Goal: Check status: Check status

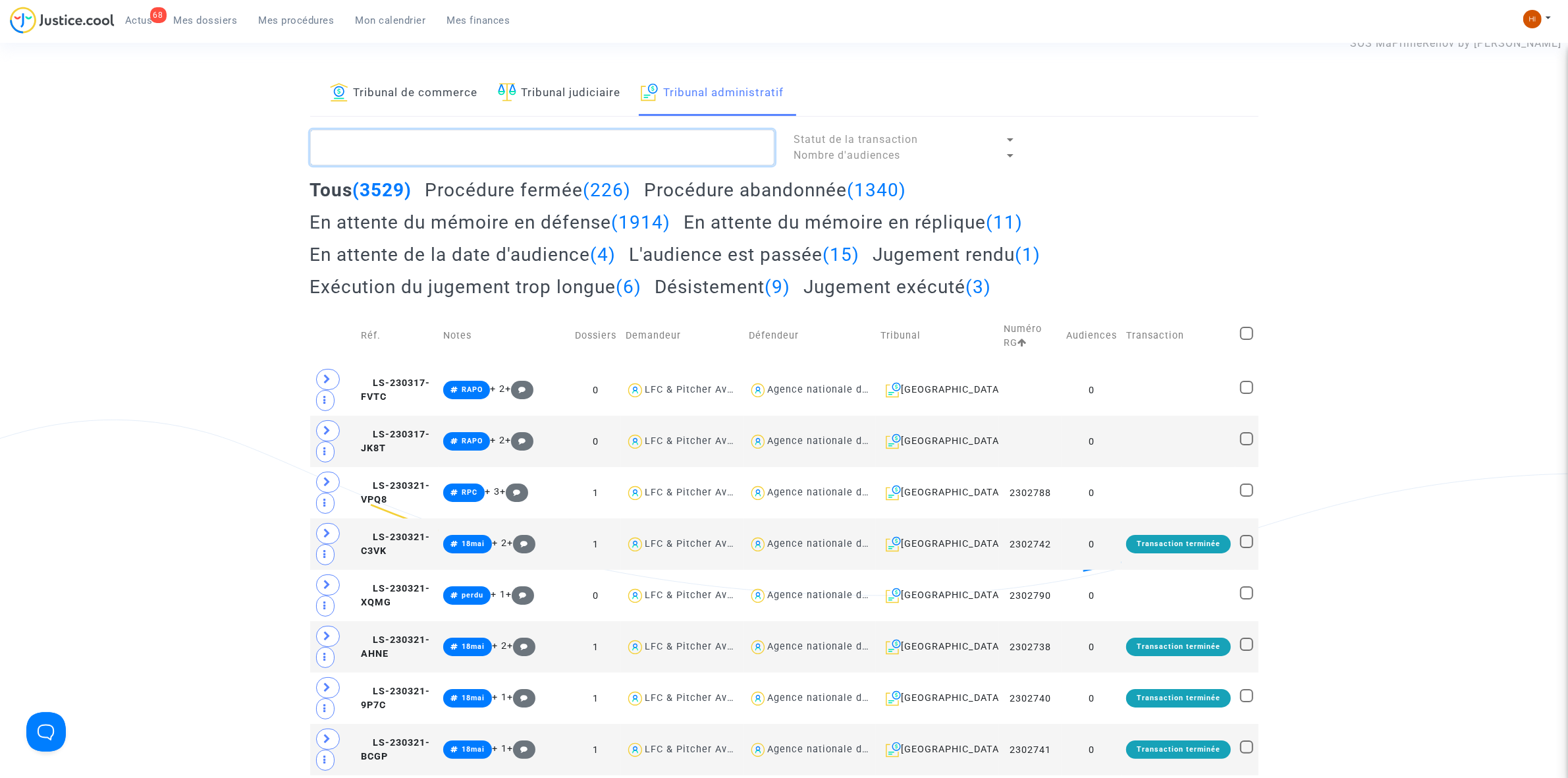
click at [508, 158] on textarea at bounding box center [541, 147] width 464 height 35
click at [541, 139] on textarea at bounding box center [541, 147] width 464 height 35
paste textarea "2501490"
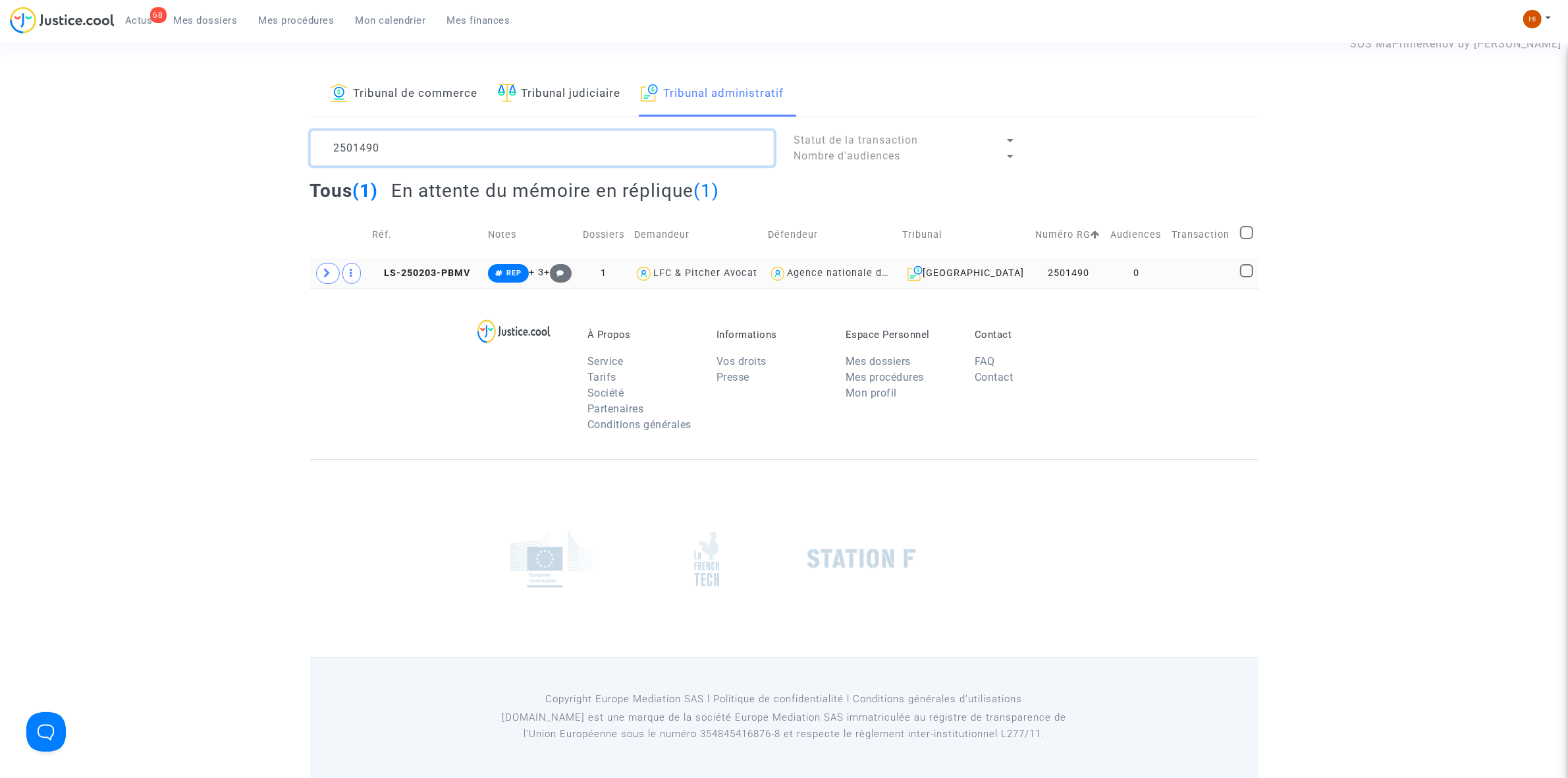
type textarea "2501490"
click at [474, 267] on td "LS-250203-PBMV" at bounding box center [425, 273] width 116 height 30
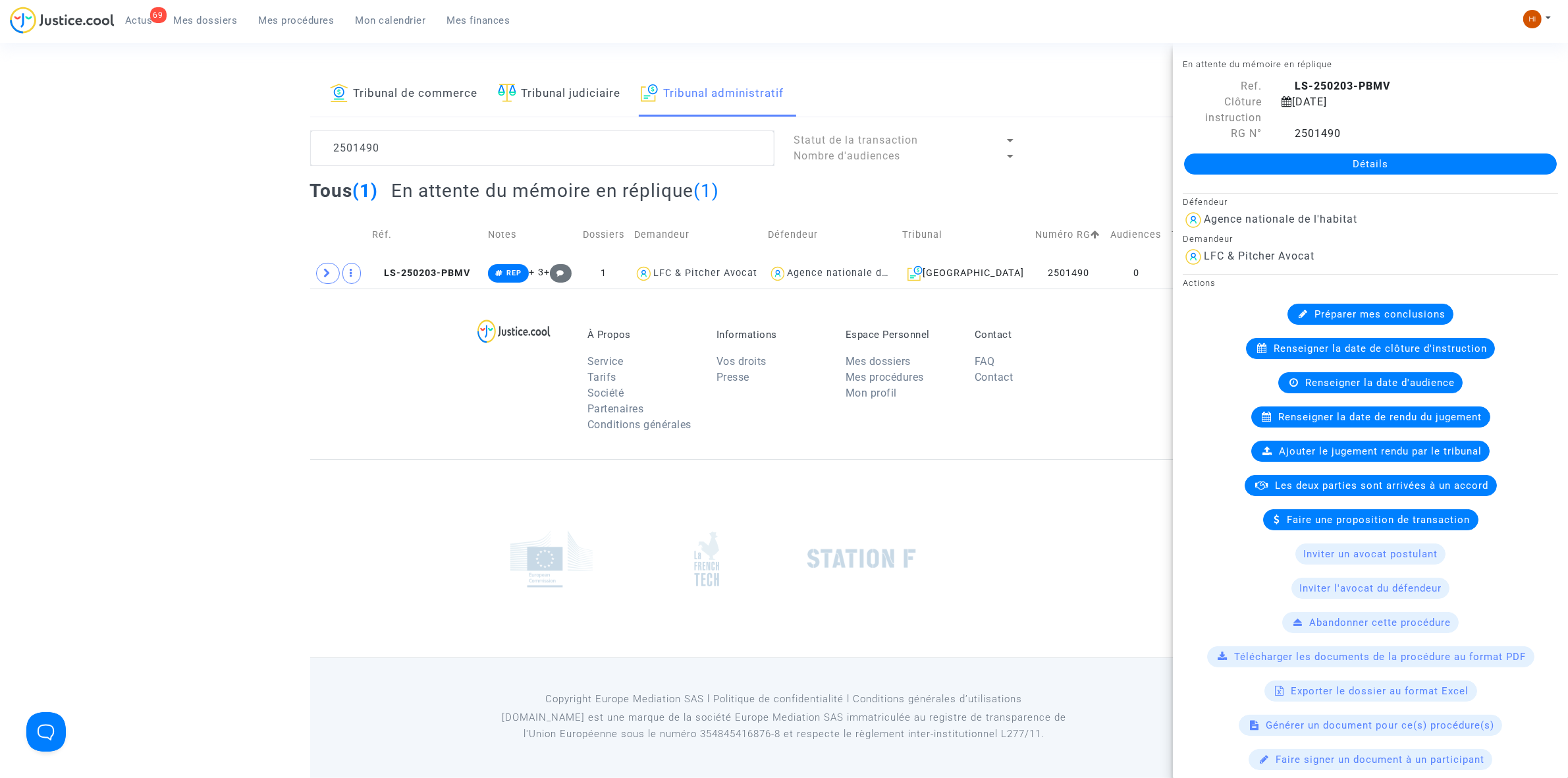
click at [1383, 346] on span "Renseigner la date de clôture d'instruction" at bounding box center [1380, 349] width 213 height 12
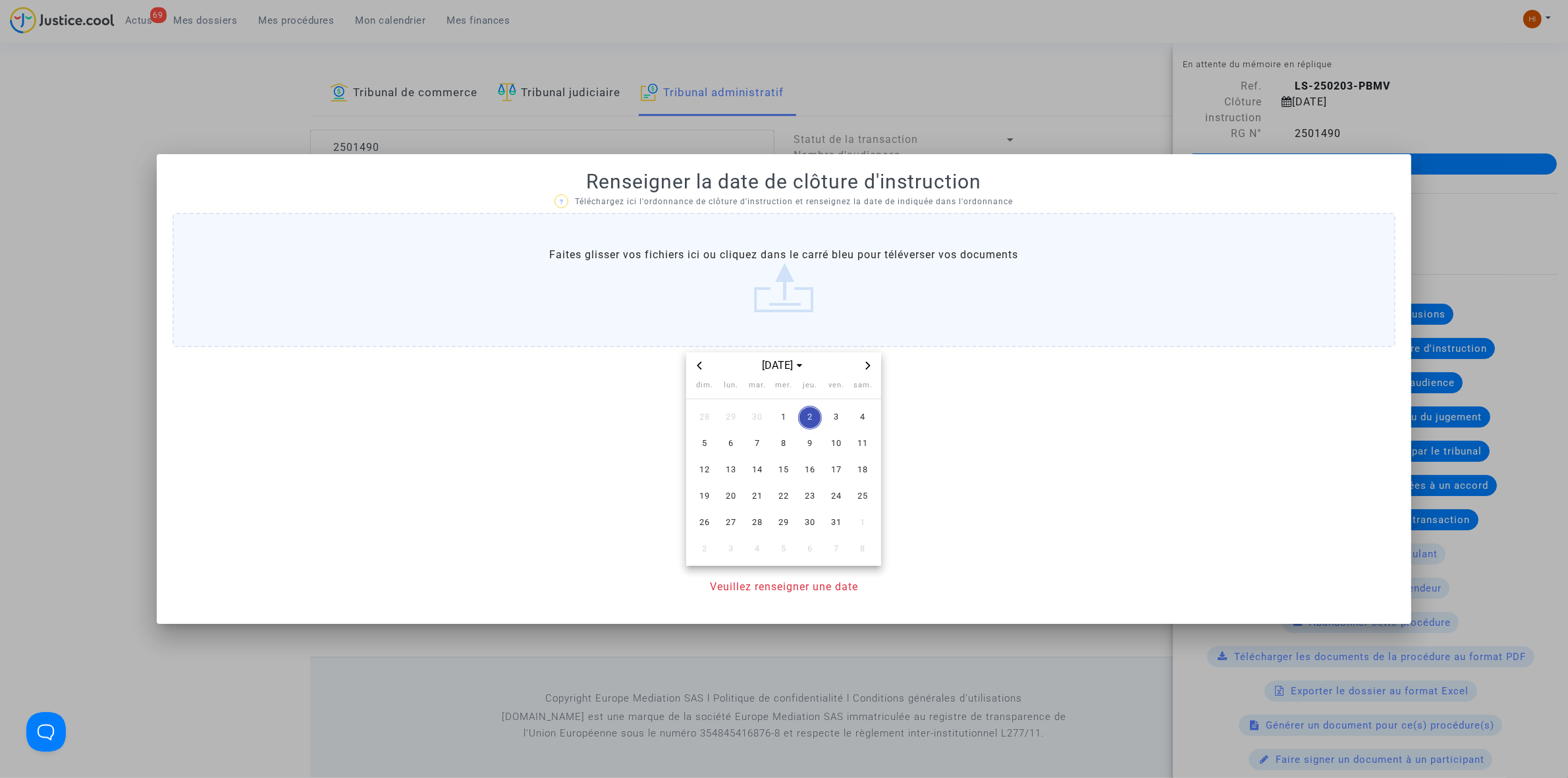
click at [867, 366] on icon "Next month" at bounding box center [868, 366] width 8 height 8
click at [737, 445] on span "3" at bounding box center [731, 443] width 24 height 24
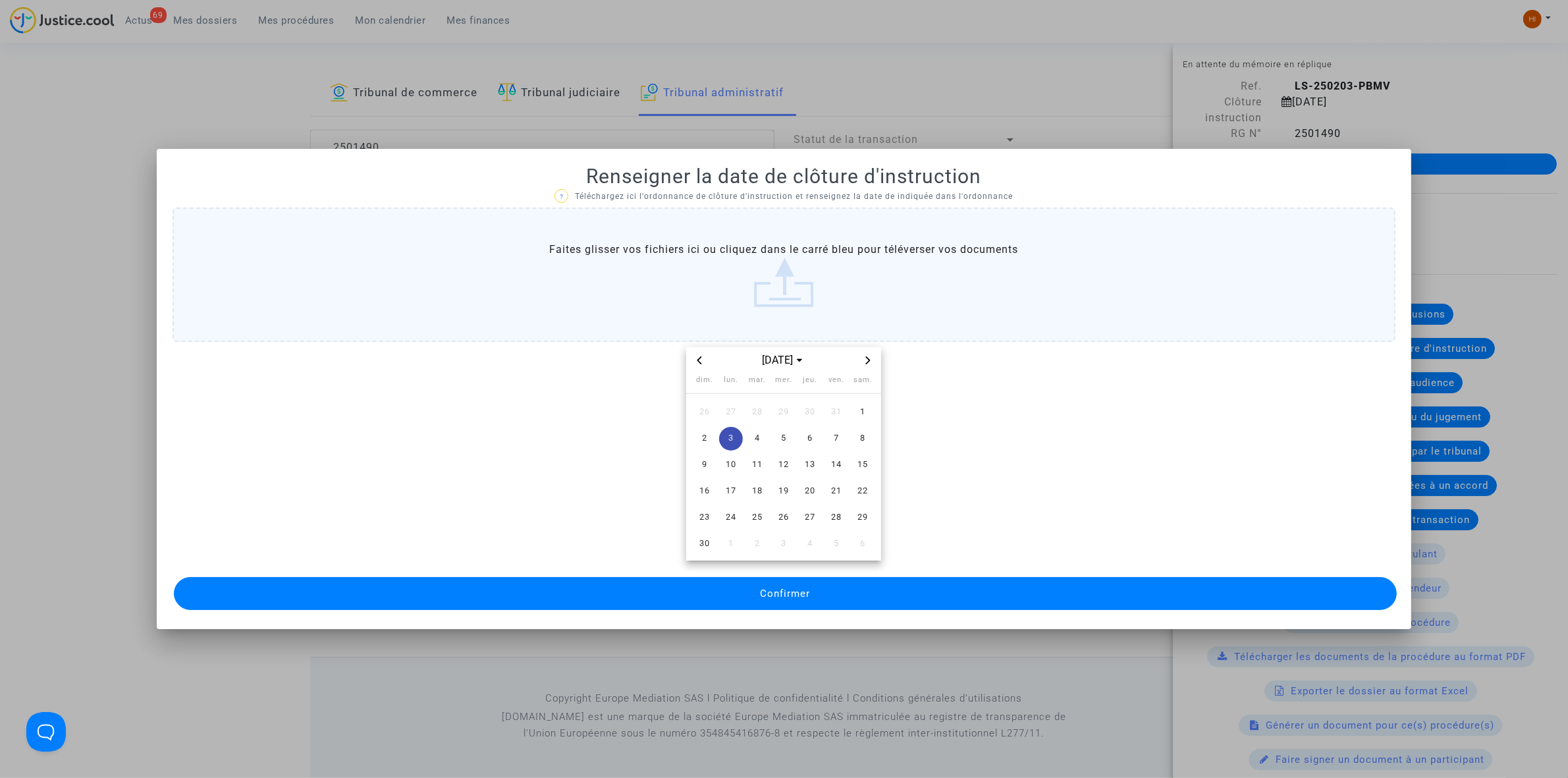
click at [751, 587] on button "Confirmer" at bounding box center [785, 593] width 1223 height 33
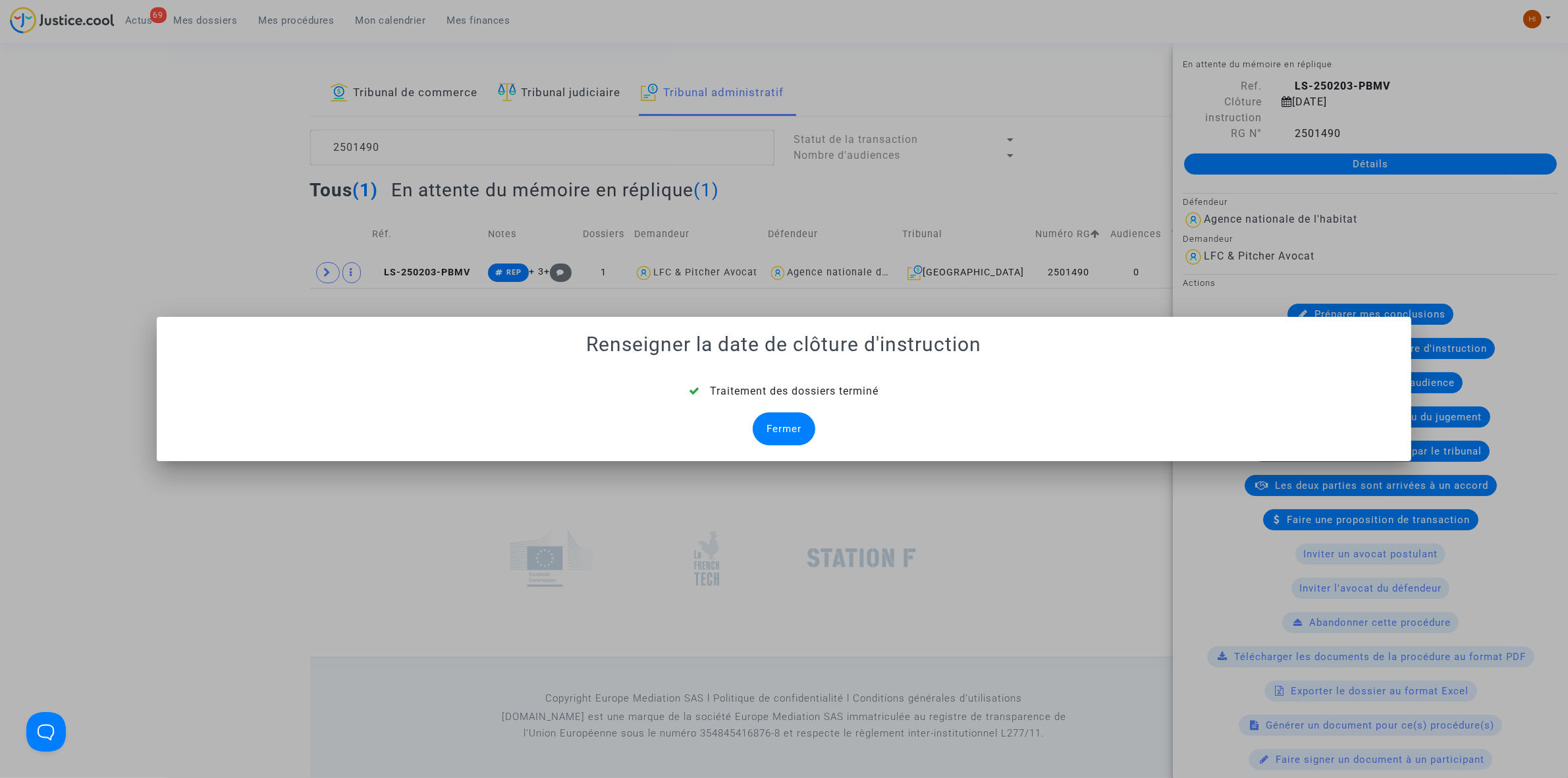
click at [788, 433] on div "Fermer" at bounding box center [784, 429] width 63 height 33
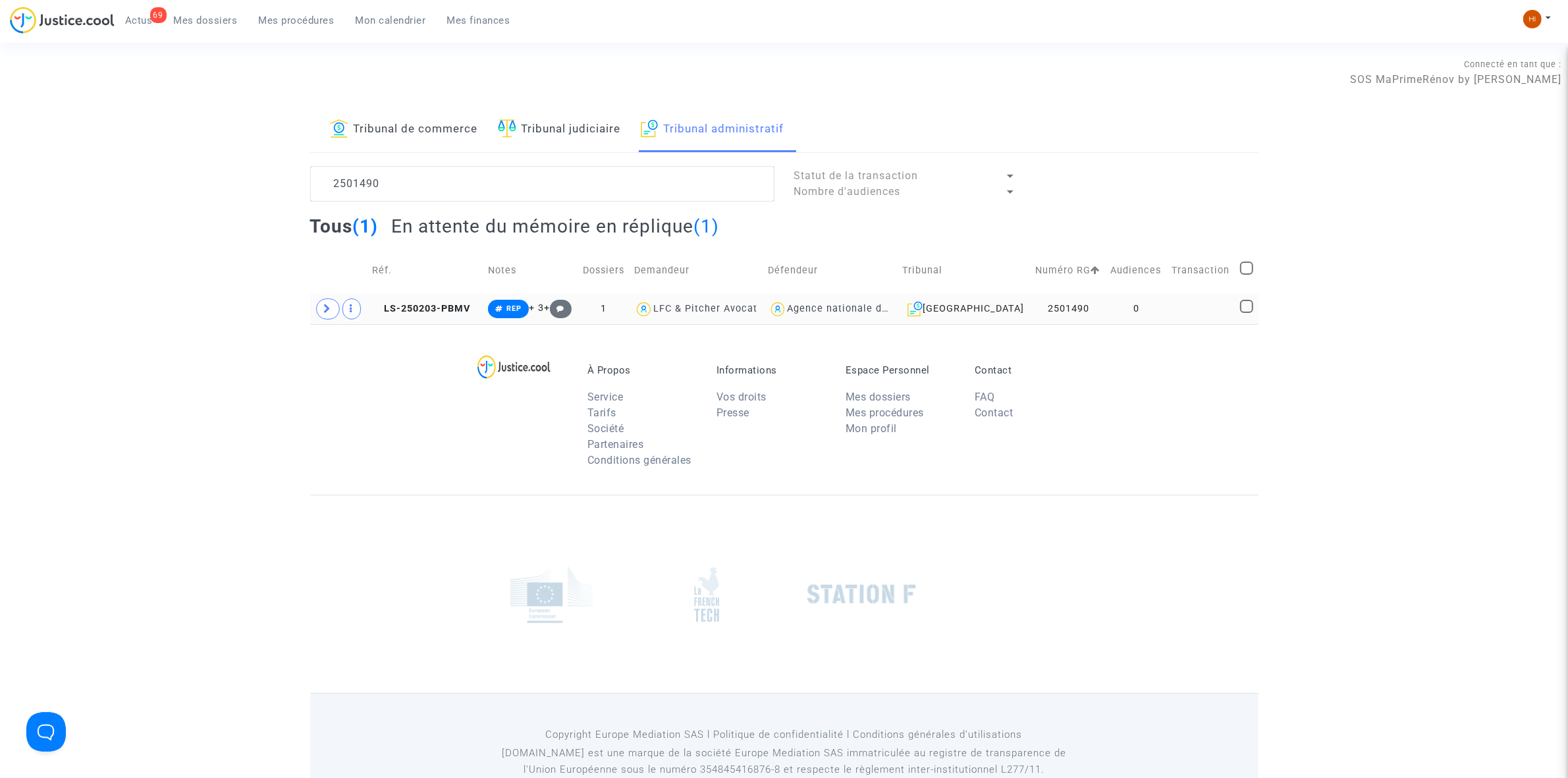
click at [452, 303] on copy "LS-250203-PBMV" at bounding box center [421, 309] width 98 height 12
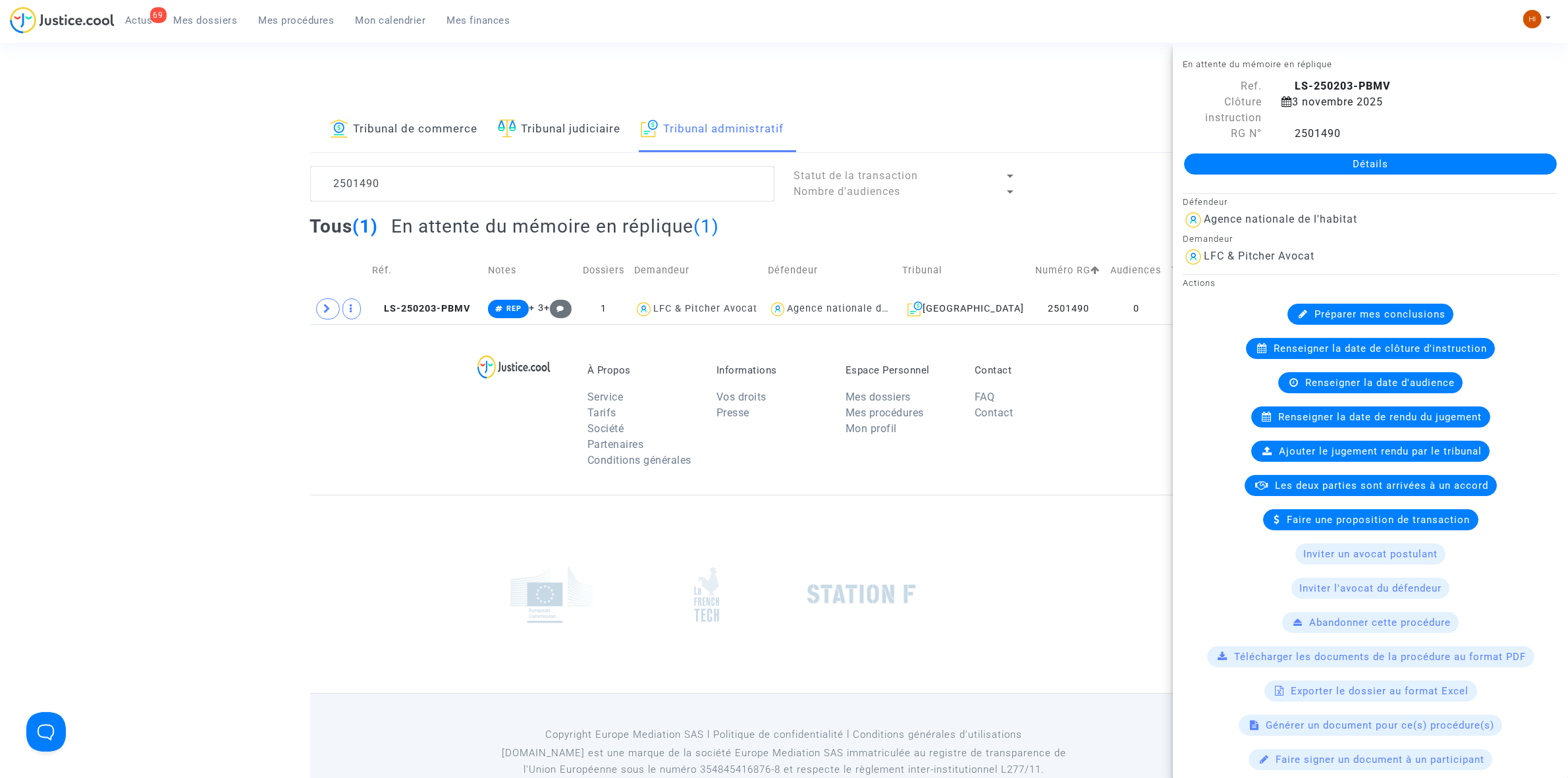
click at [1282, 162] on link "Détails" at bounding box center [1370, 164] width 372 height 21
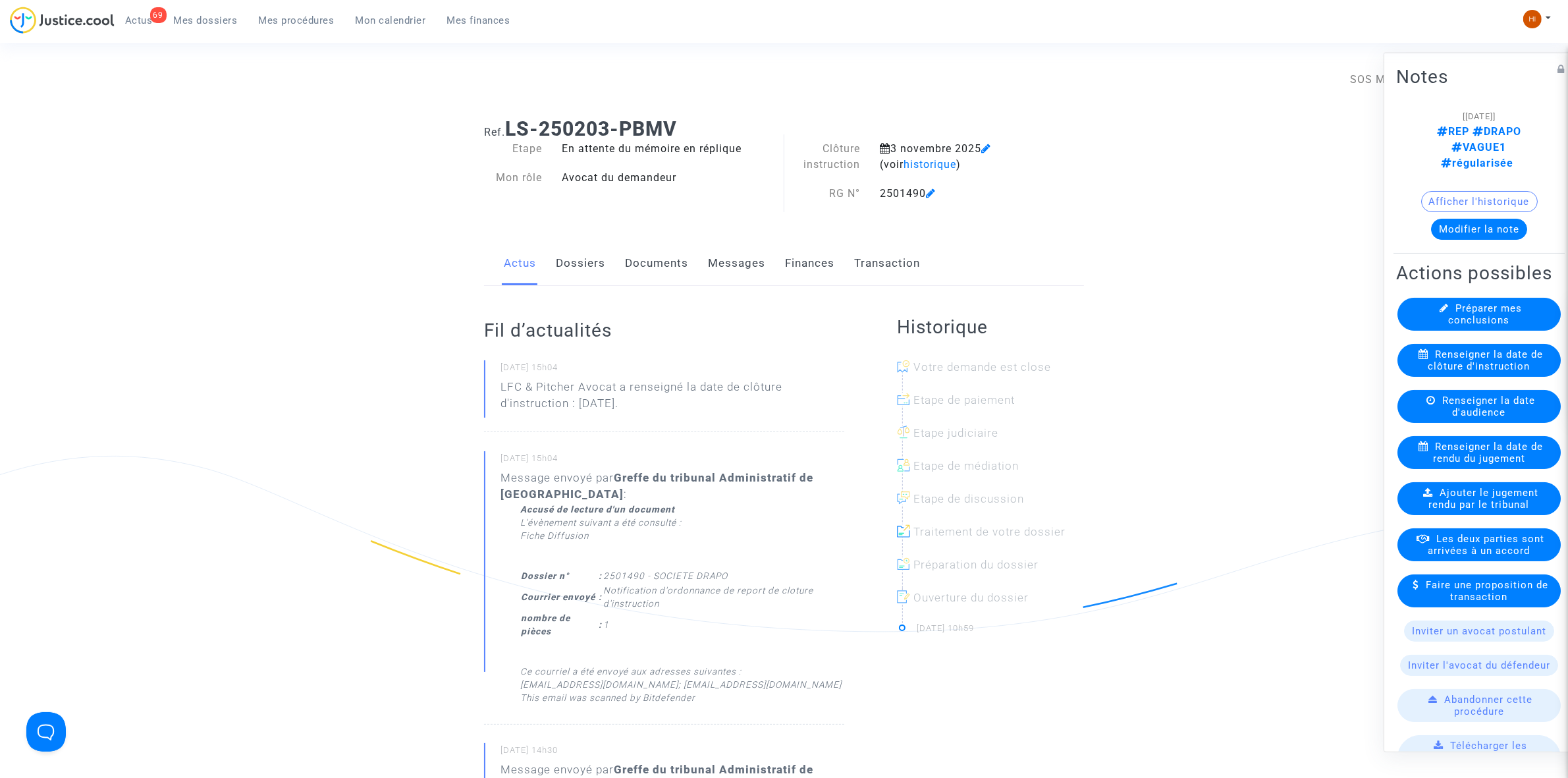
click at [642, 265] on link "Documents" at bounding box center [656, 263] width 63 height 44
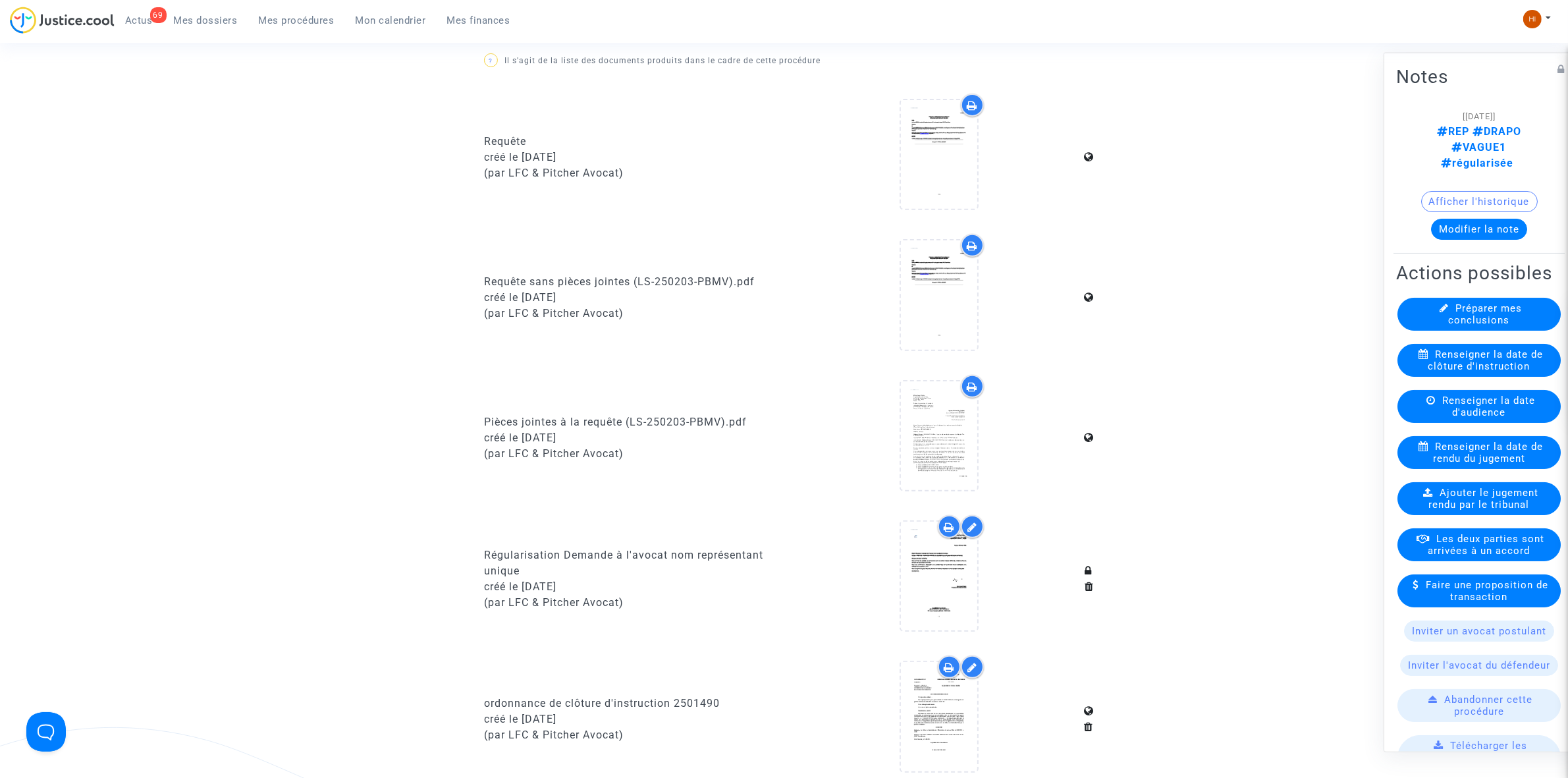
scroll to position [906, 0]
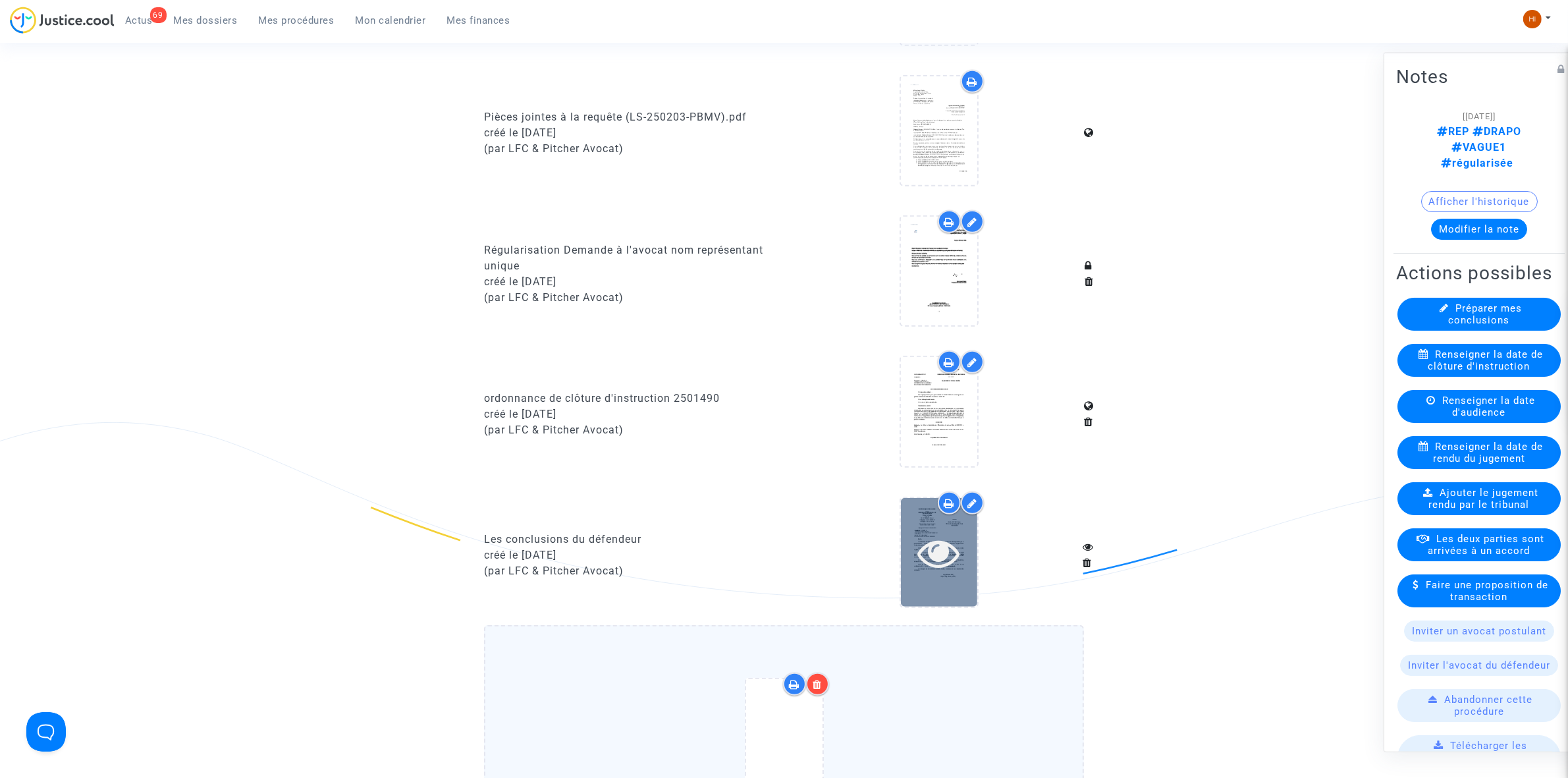
click at [933, 567] on div at bounding box center [938, 552] width 77 height 109
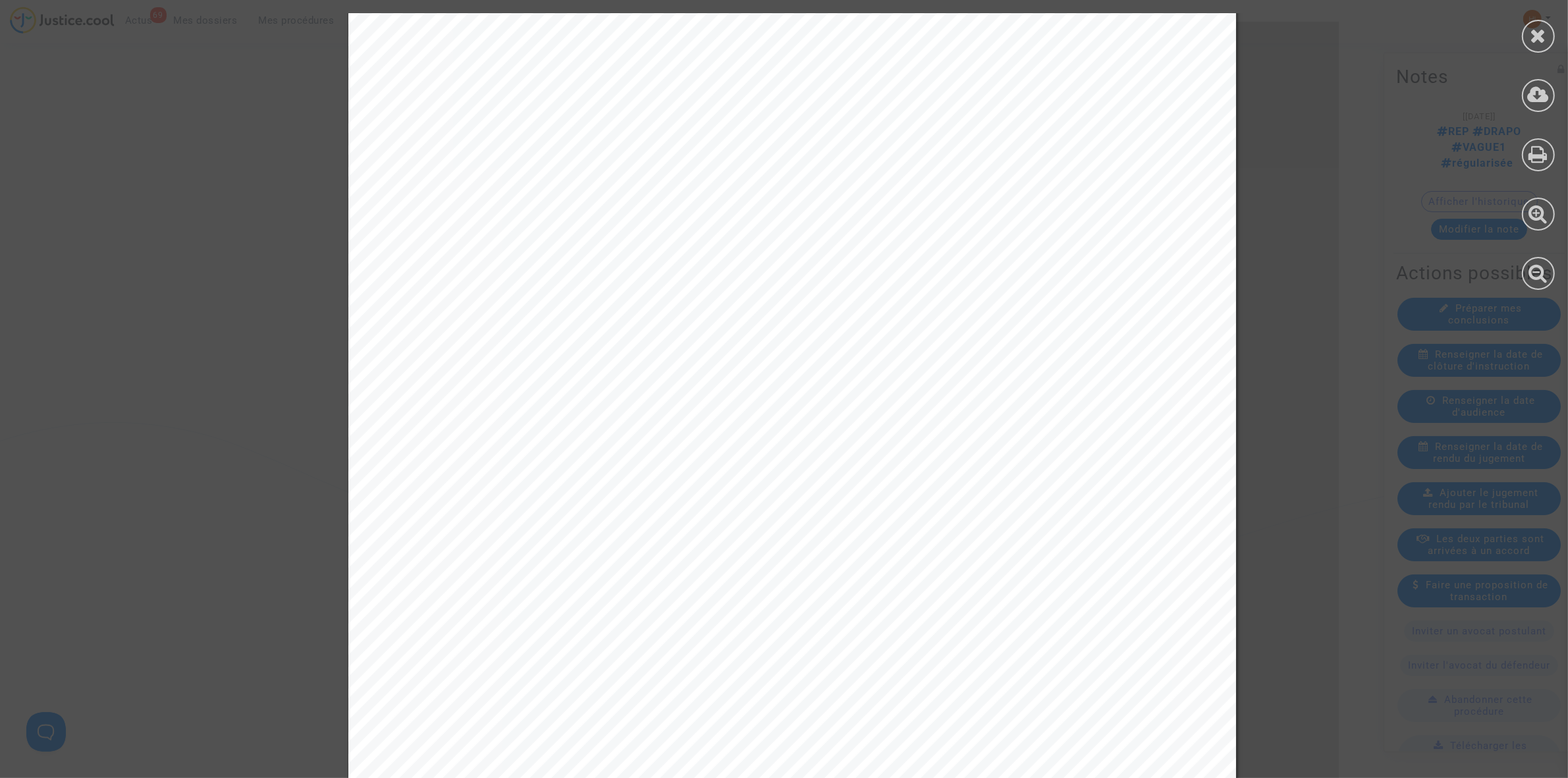
scroll to position [0, 0]
click at [1528, 31] on div at bounding box center [1538, 36] width 33 height 33
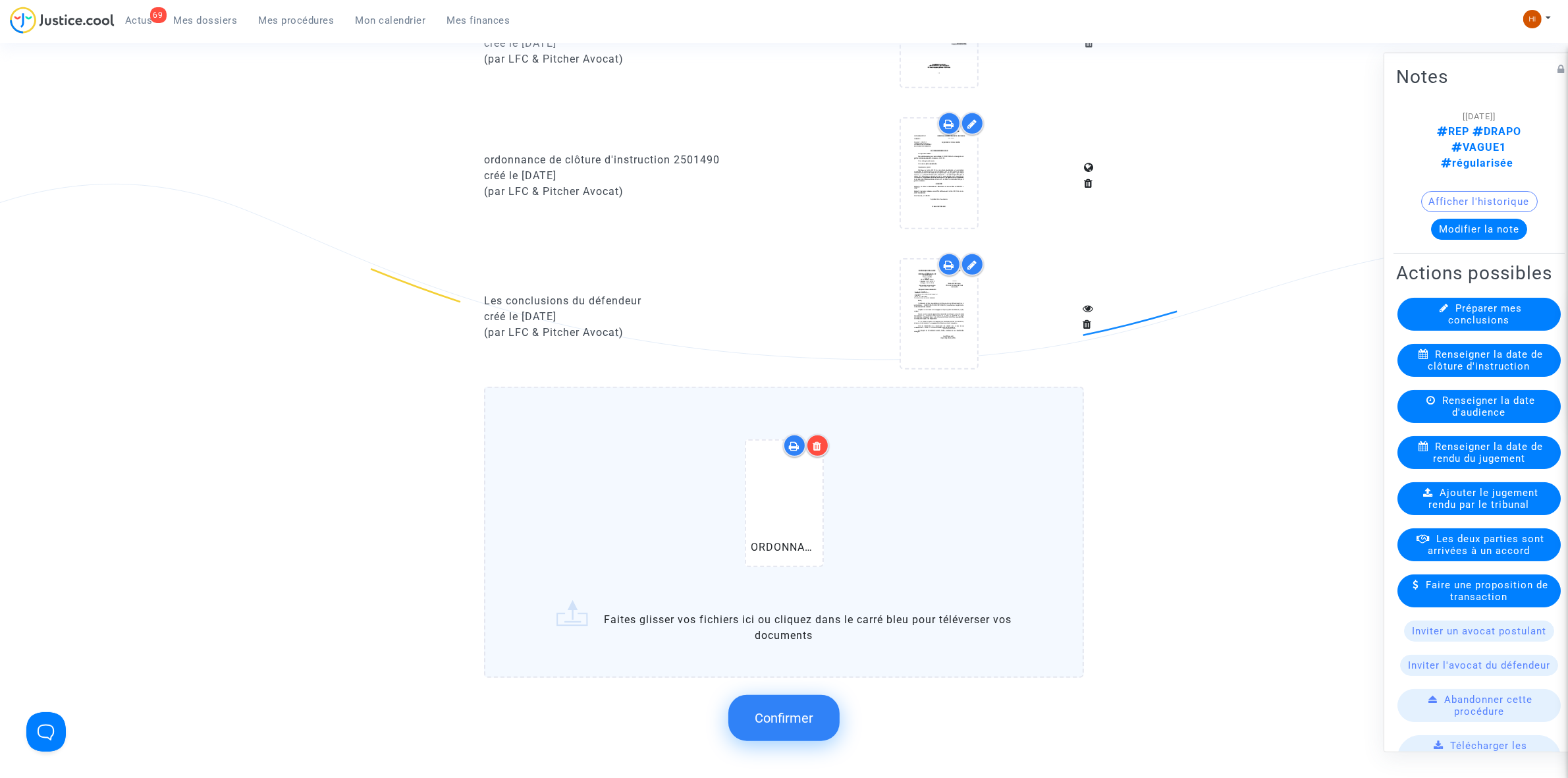
scroll to position [1153, 0]
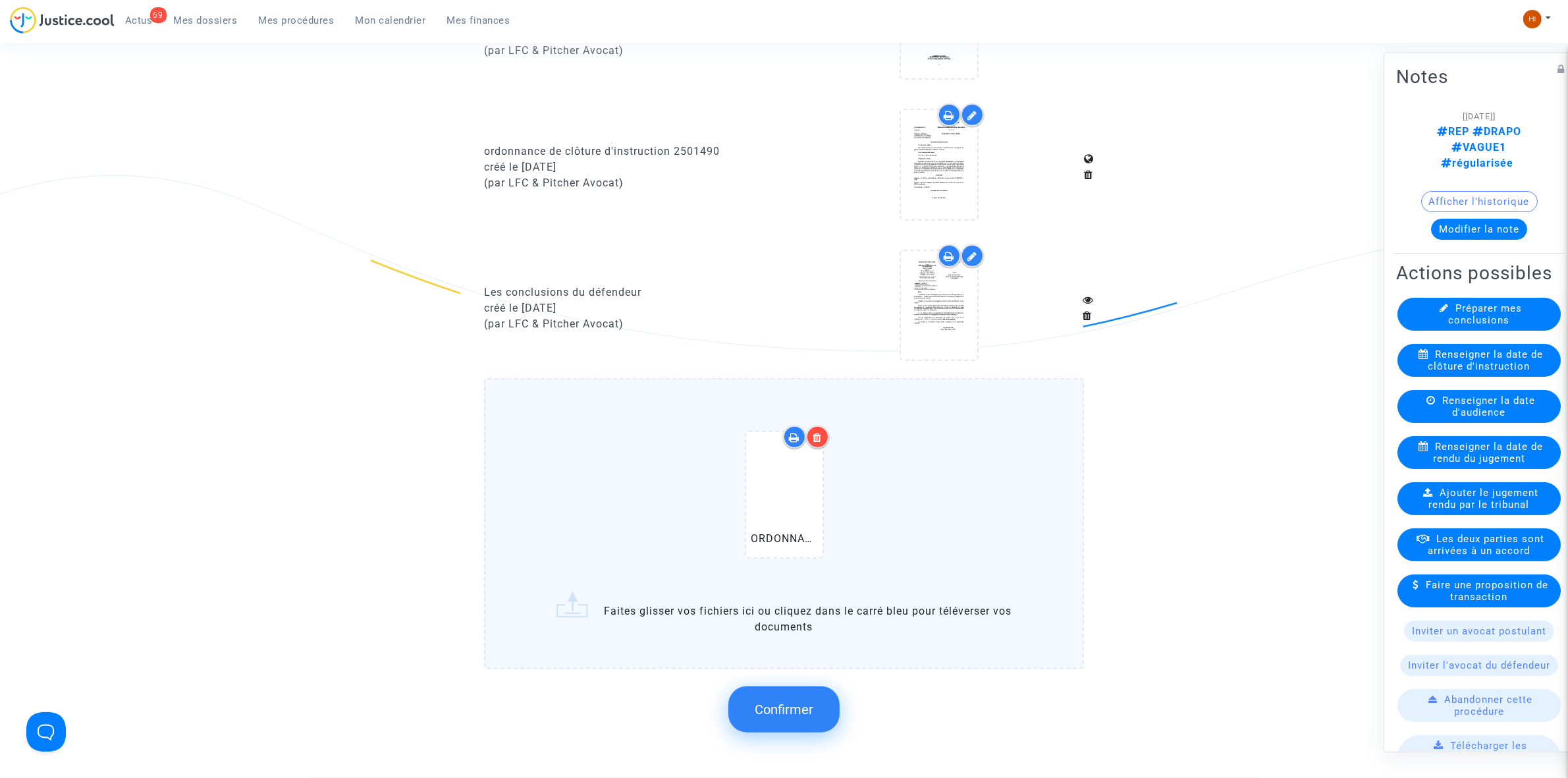
click at [788, 701] on span "Confirmer" at bounding box center [784, 709] width 59 height 16
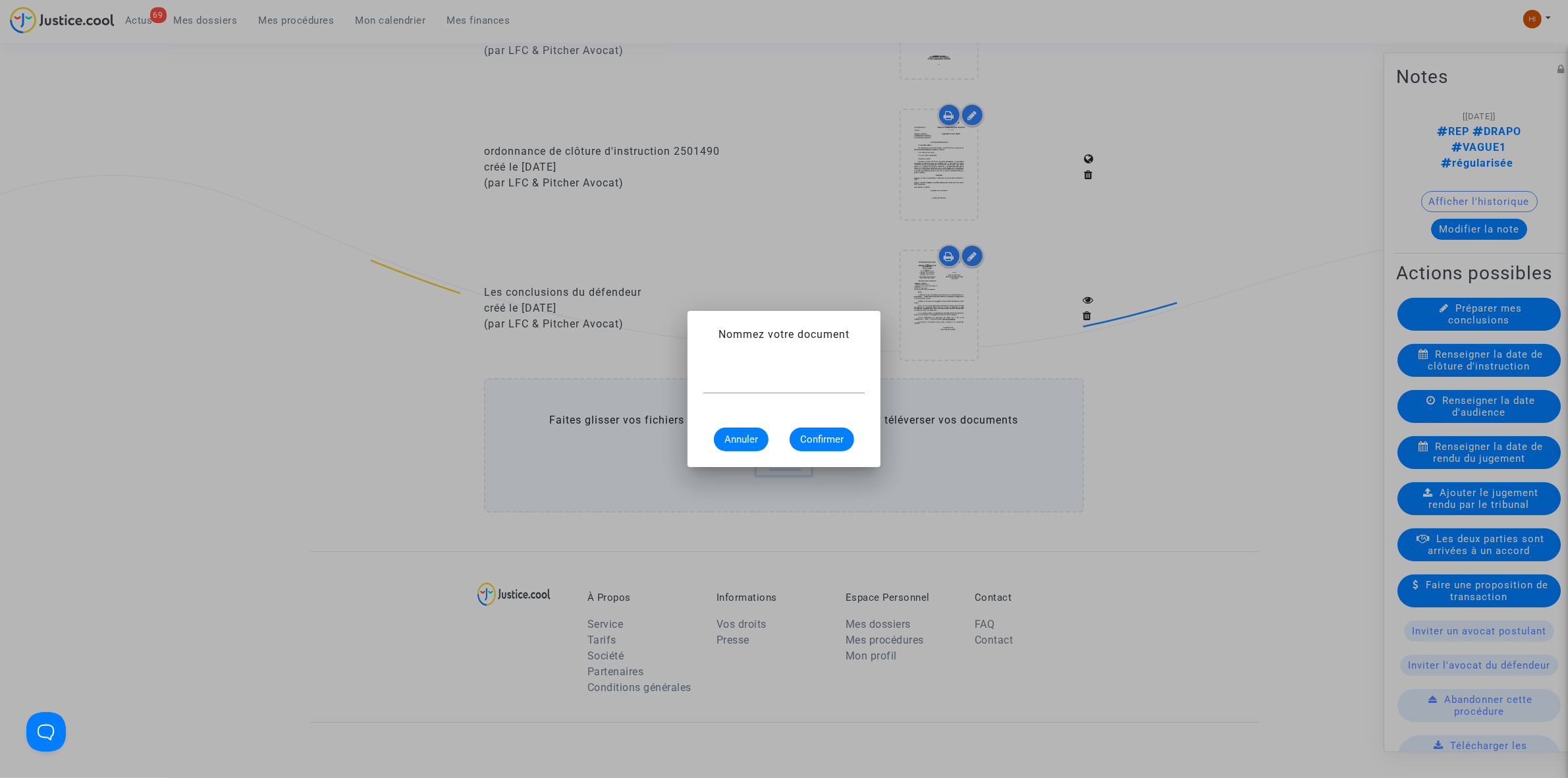
scroll to position [0, 0]
paste input "ORDONNANCE DE REPORT DE CLÔTURE D’INSTRUCTION"
type input "ORDONNANCE DE REPORT DE CLÔTURE D’INSTRUCTION"
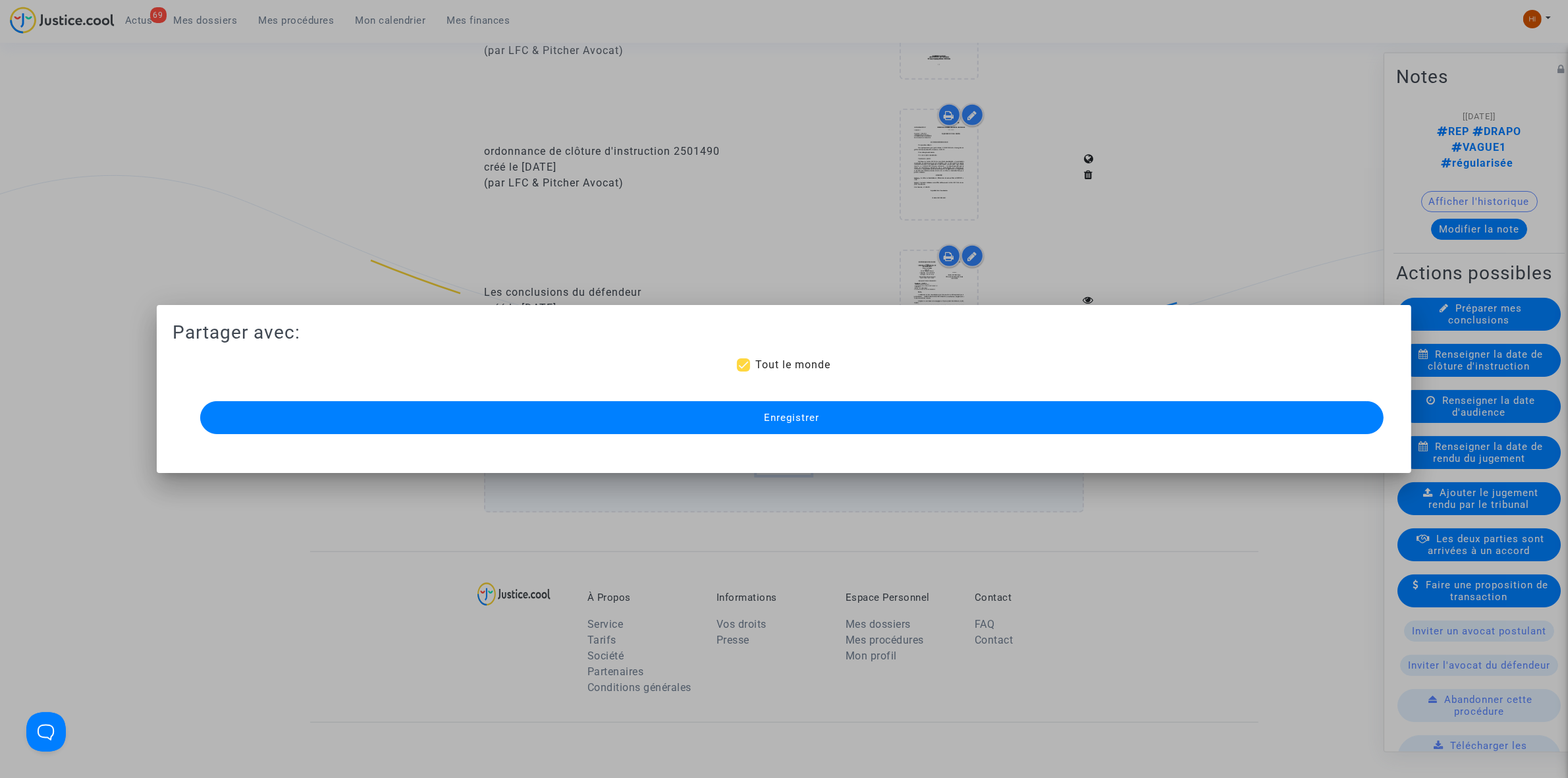
click at [661, 429] on button "Enregistrer" at bounding box center [792, 418] width 1183 height 33
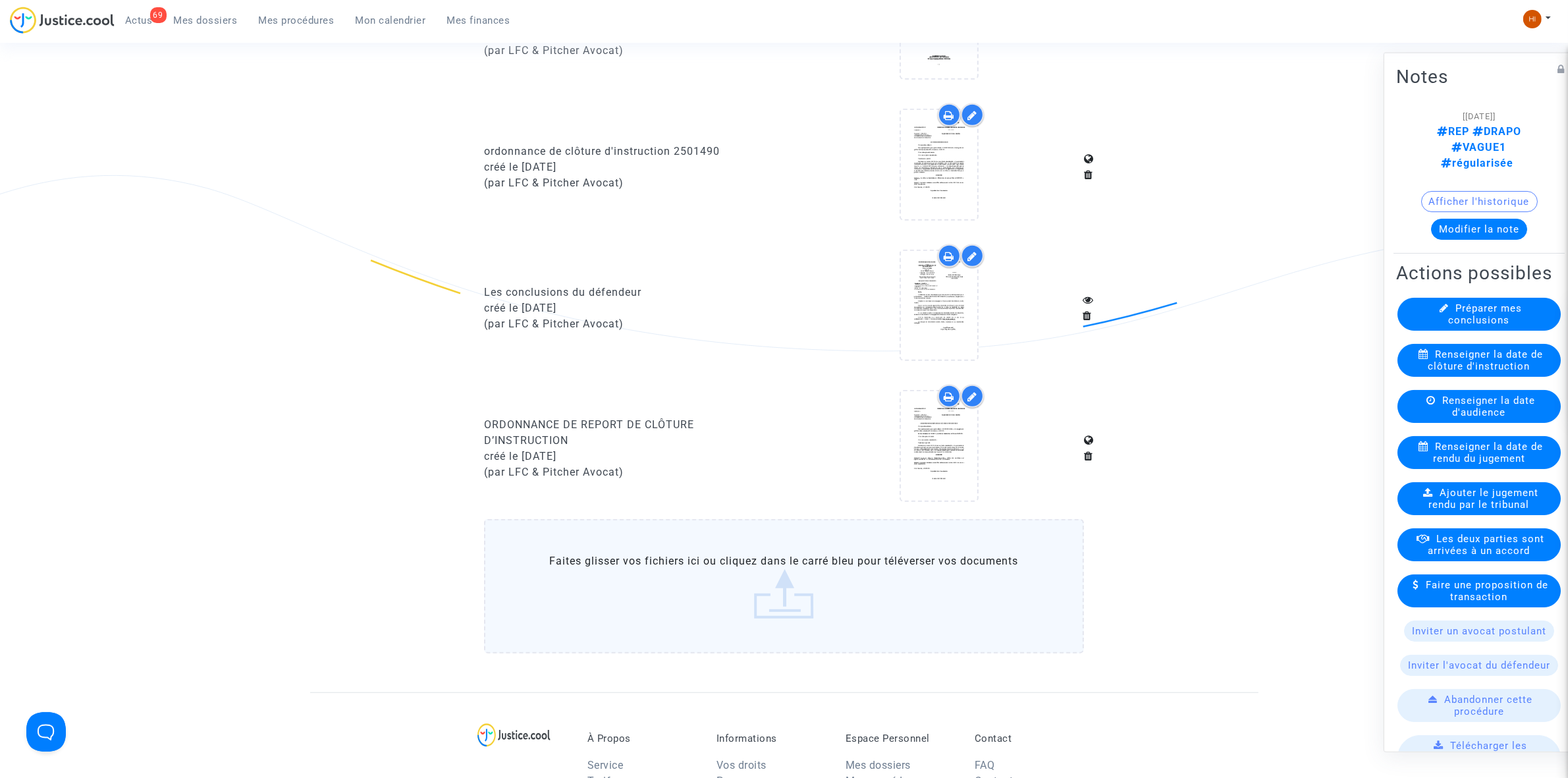
click at [288, 26] on link "Mes procédures" at bounding box center [296, 21] width 96 height 20
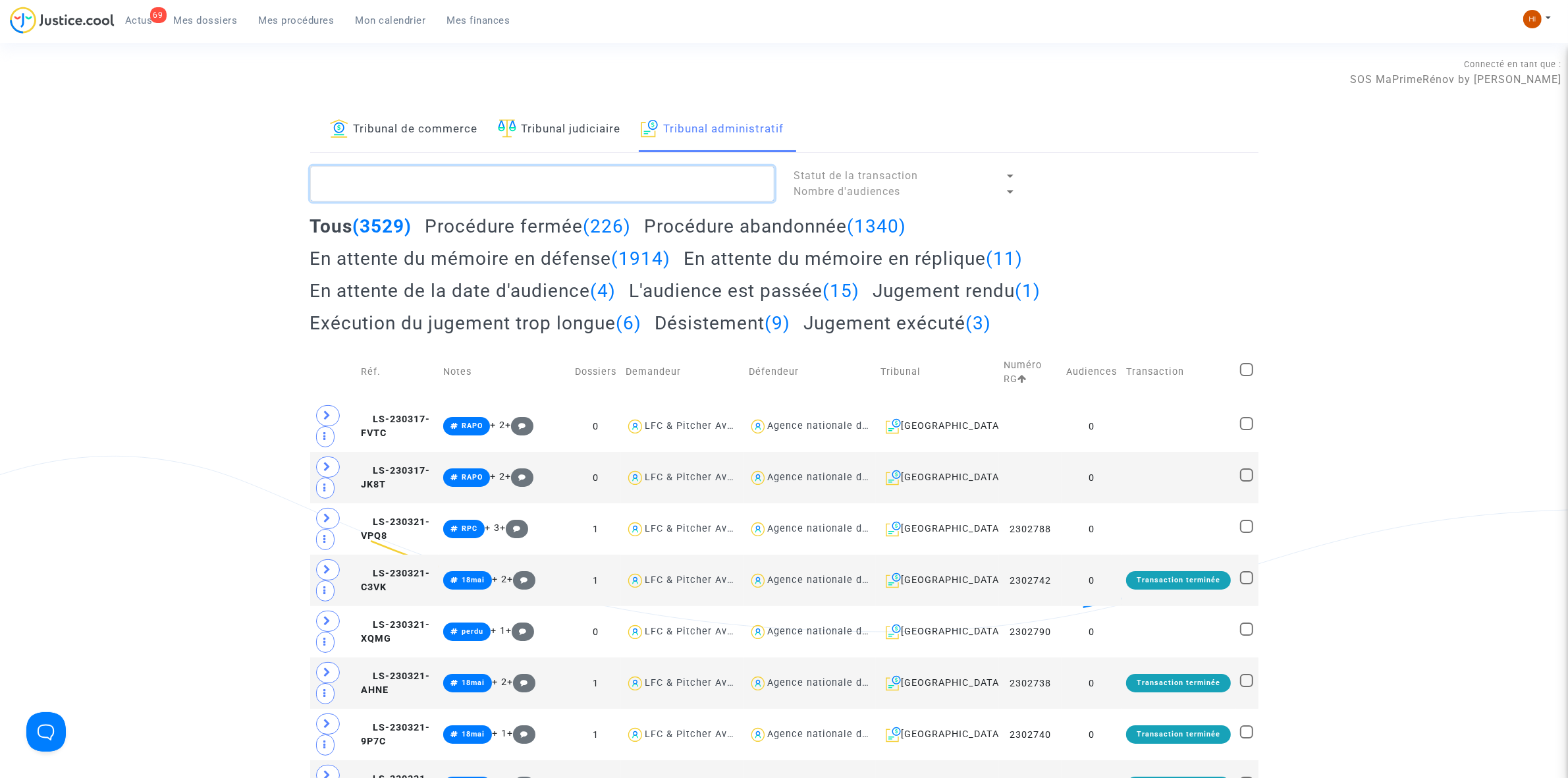
click at [398, 178] on textarea at bounding box center [541, 183] width 464 height 35
paste textarea "2501516"
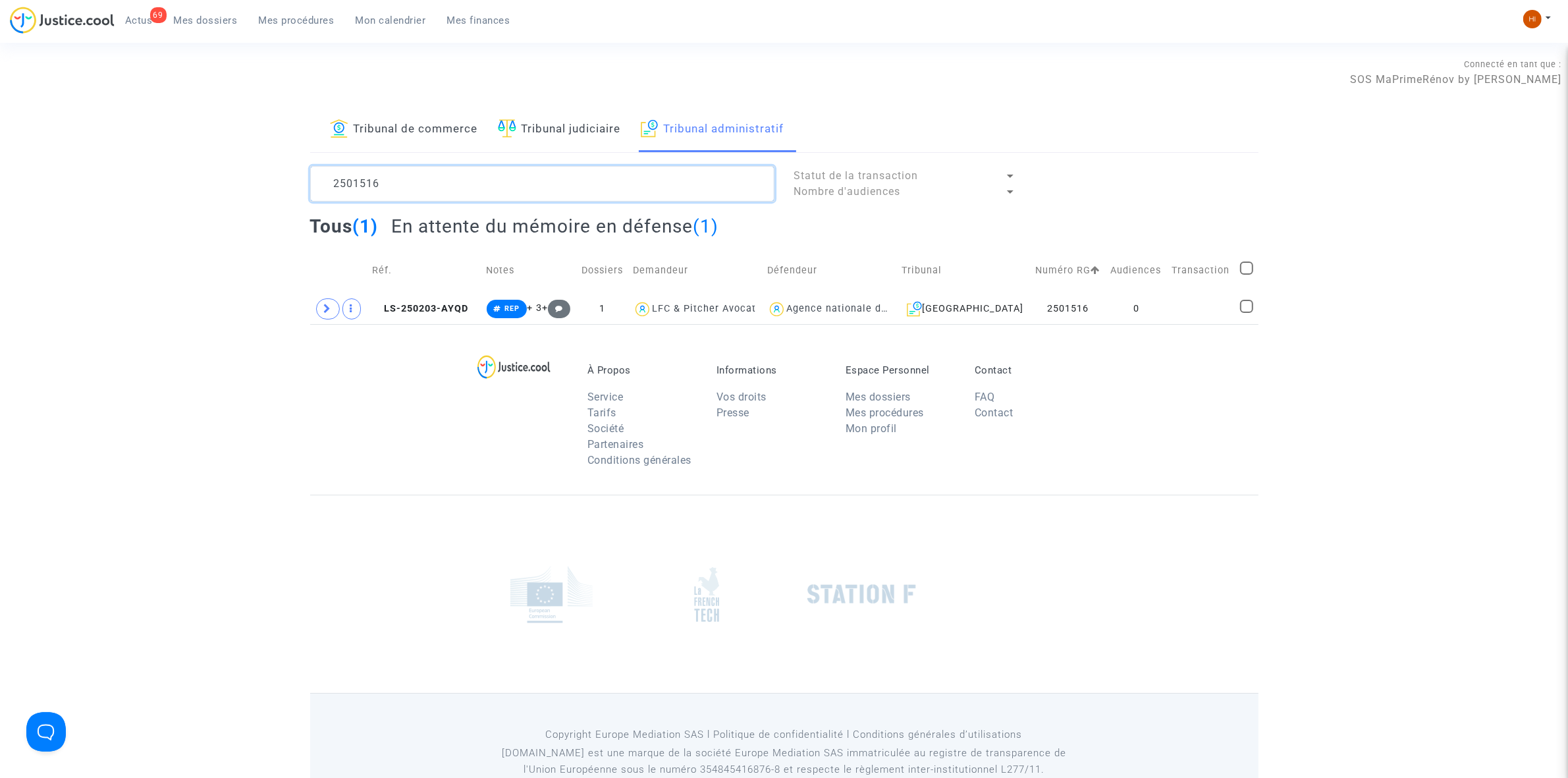
type textarea "2501516"
drag, startPoint x: 430, startPoint y: 180, endPoint x: 222, endPoint y: 156, distance: 209.4
click at [232, 158] on div "Tribunal de commerce Tribunal judiciaire Tribunal administratif 2501516 Statut …" at bounding box center [784, 215] width 1568 height 217
click at [504, 129] on img at bounding box center [507, 129] width 18 height 18
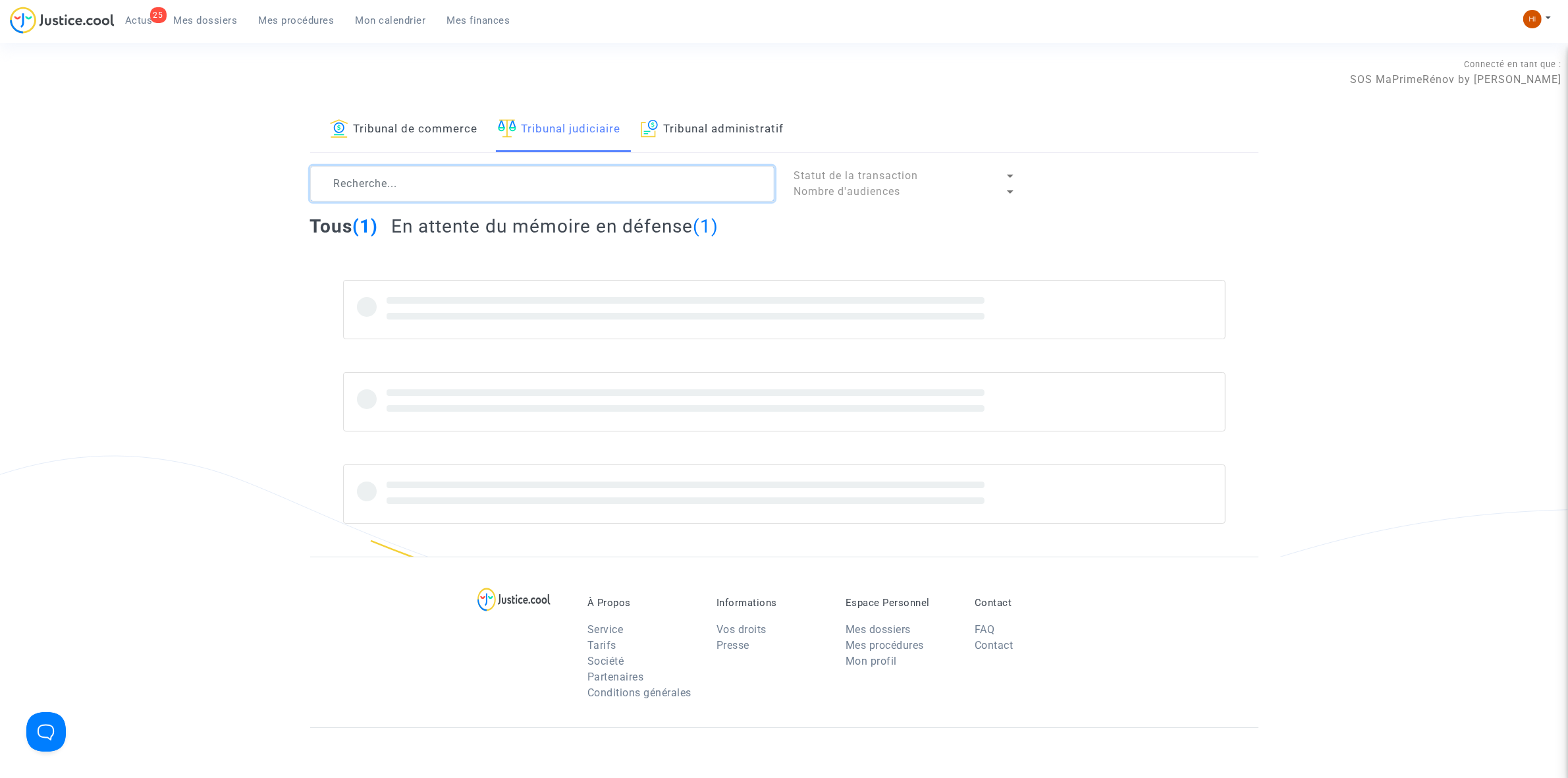
click at [494, 169] on textarea at bounding box center [541, 183] width 464 height 35
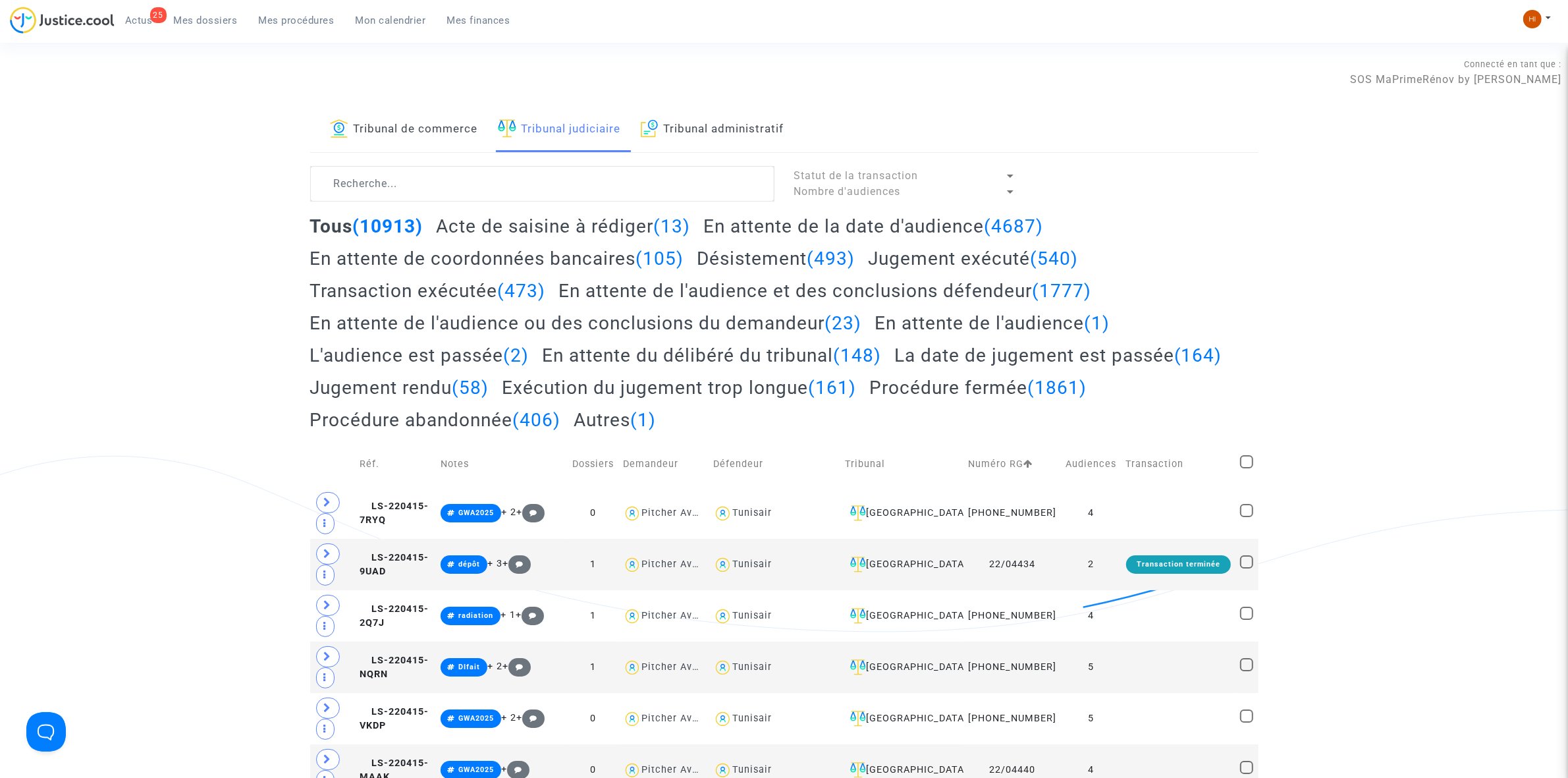
click at [447, 169] on textarea at bounding box center [541, 183] width 464 height 35
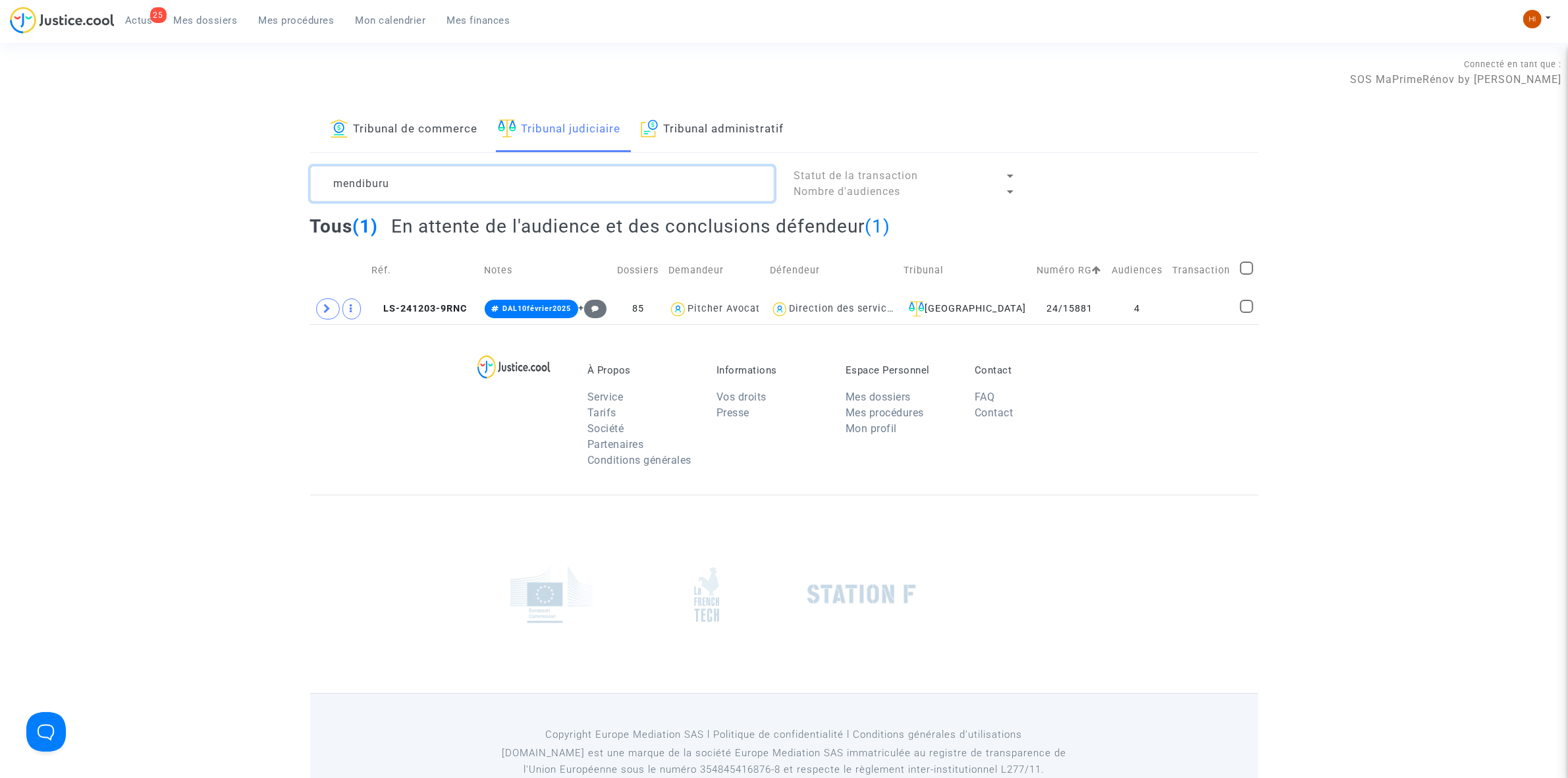
click at [454, 182] on textarea at bounding box center [541, 183] width 464 height 35
click at [430, 305] on span "LS-241203-9RNC" at bounding box center [420, 309] width 96 height 12
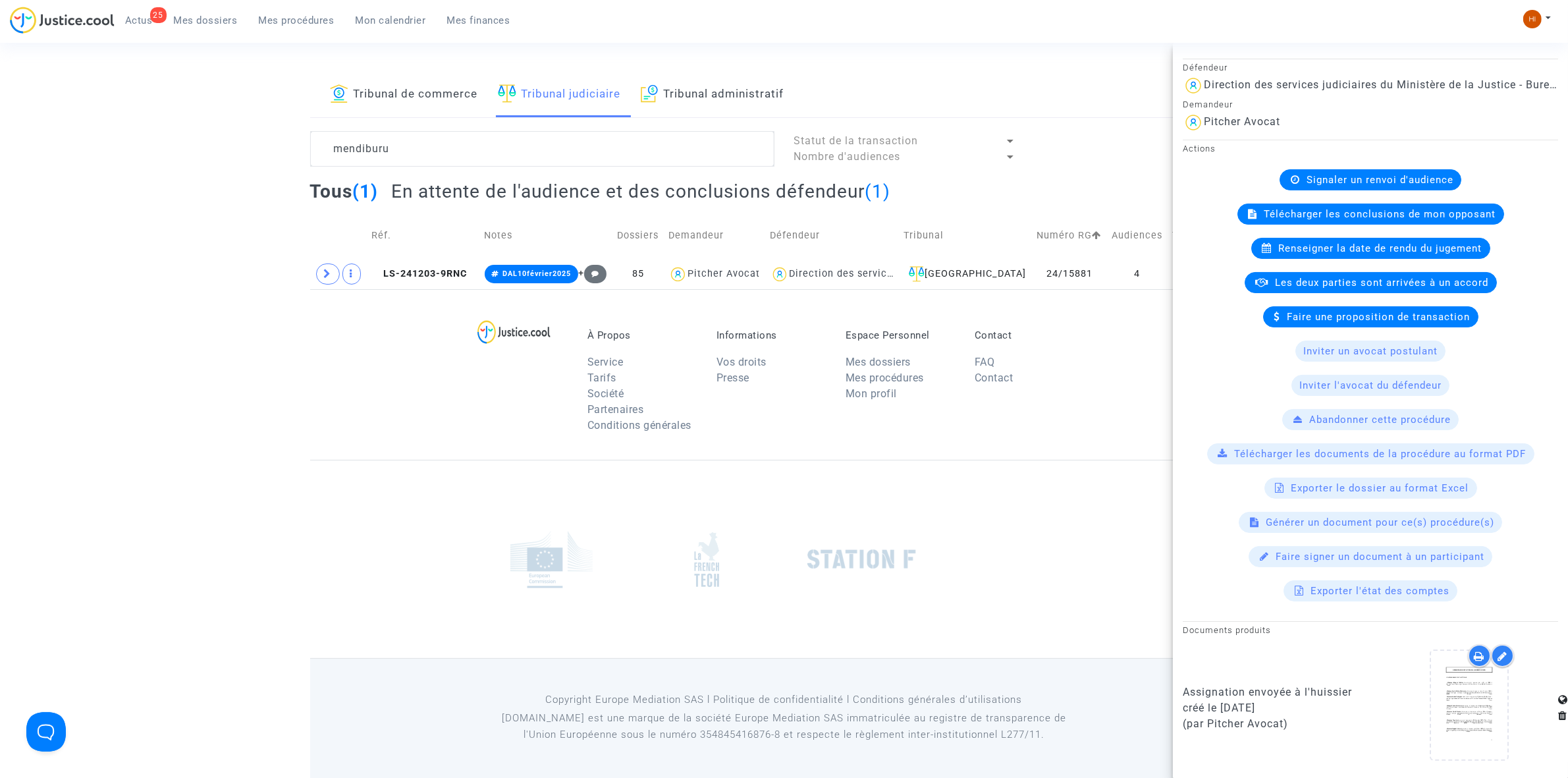
scroll to position [36, 0]
click at [1472, 715] on icon at bounding box center [1469, 705] width 43 height 42
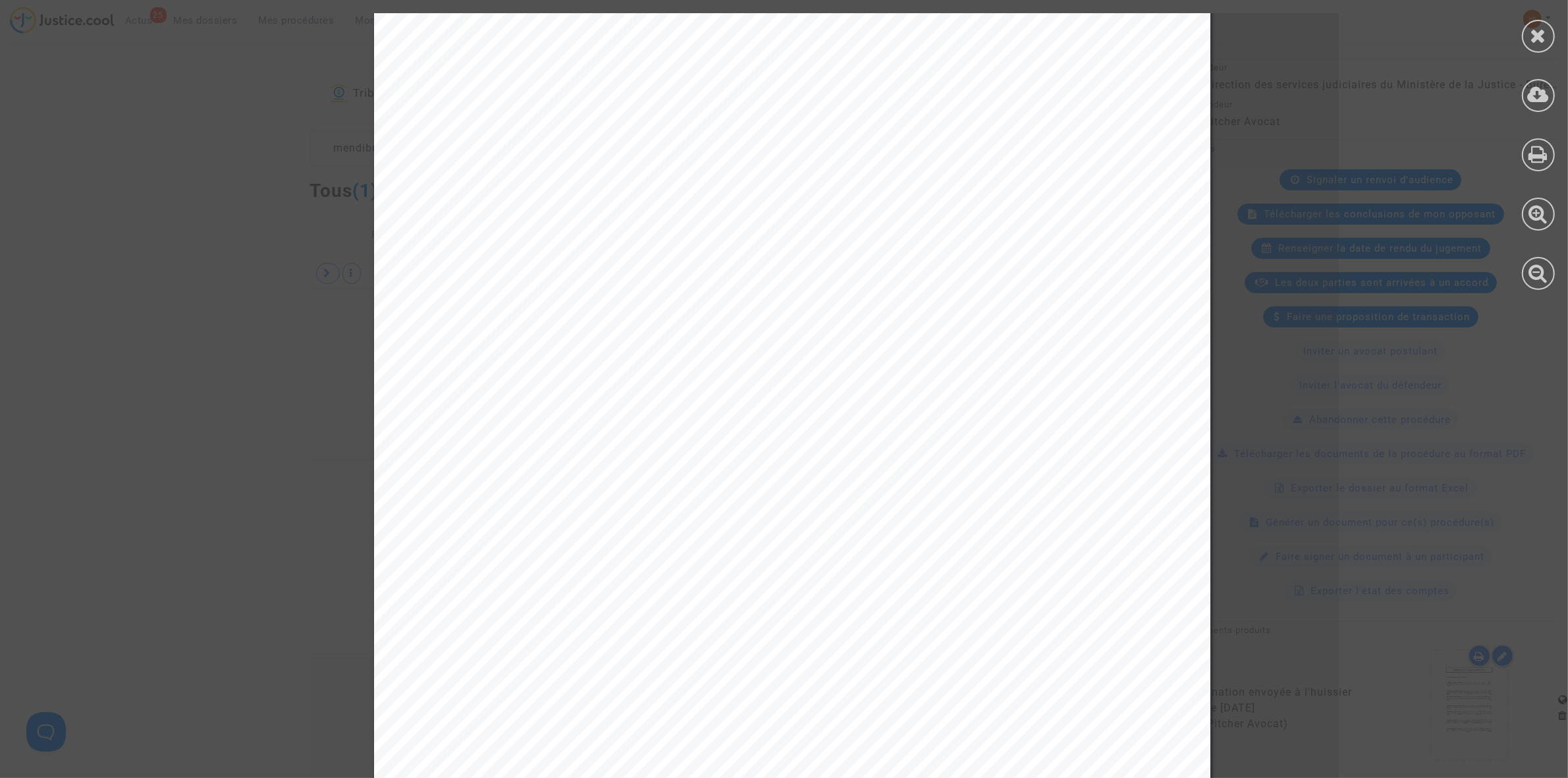
scroll to position [247, 0]
click at [1533, 38] on icon at bounding box center [1538, 35] width 16 height 20
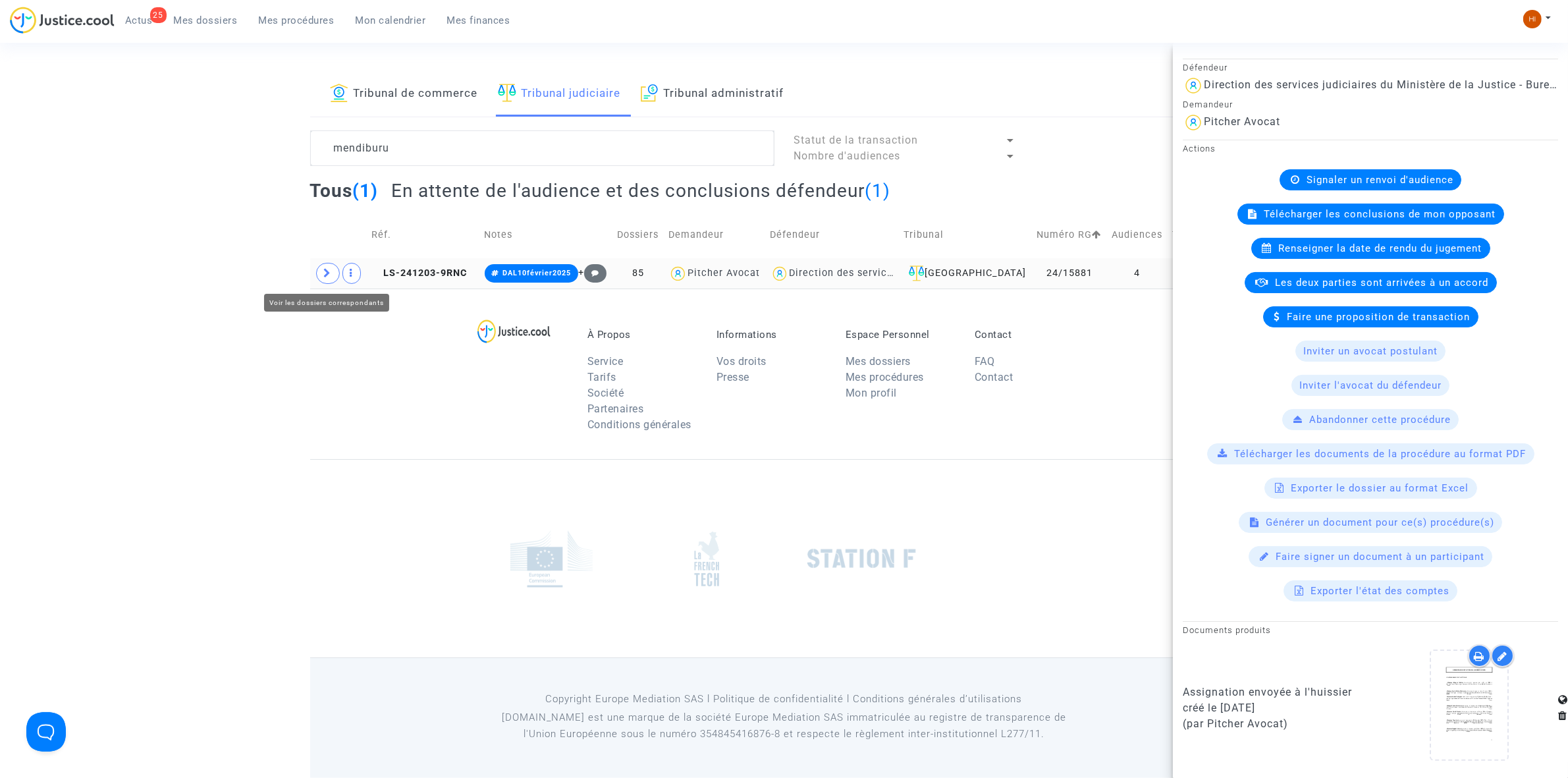
drag, startPoint x: 318, startPoint y: 278, endPoint x: 335, endPoint y: 284, distance: 18.0
click at [317, 278] on span at bounding box center [328, 274] width 24 height 21
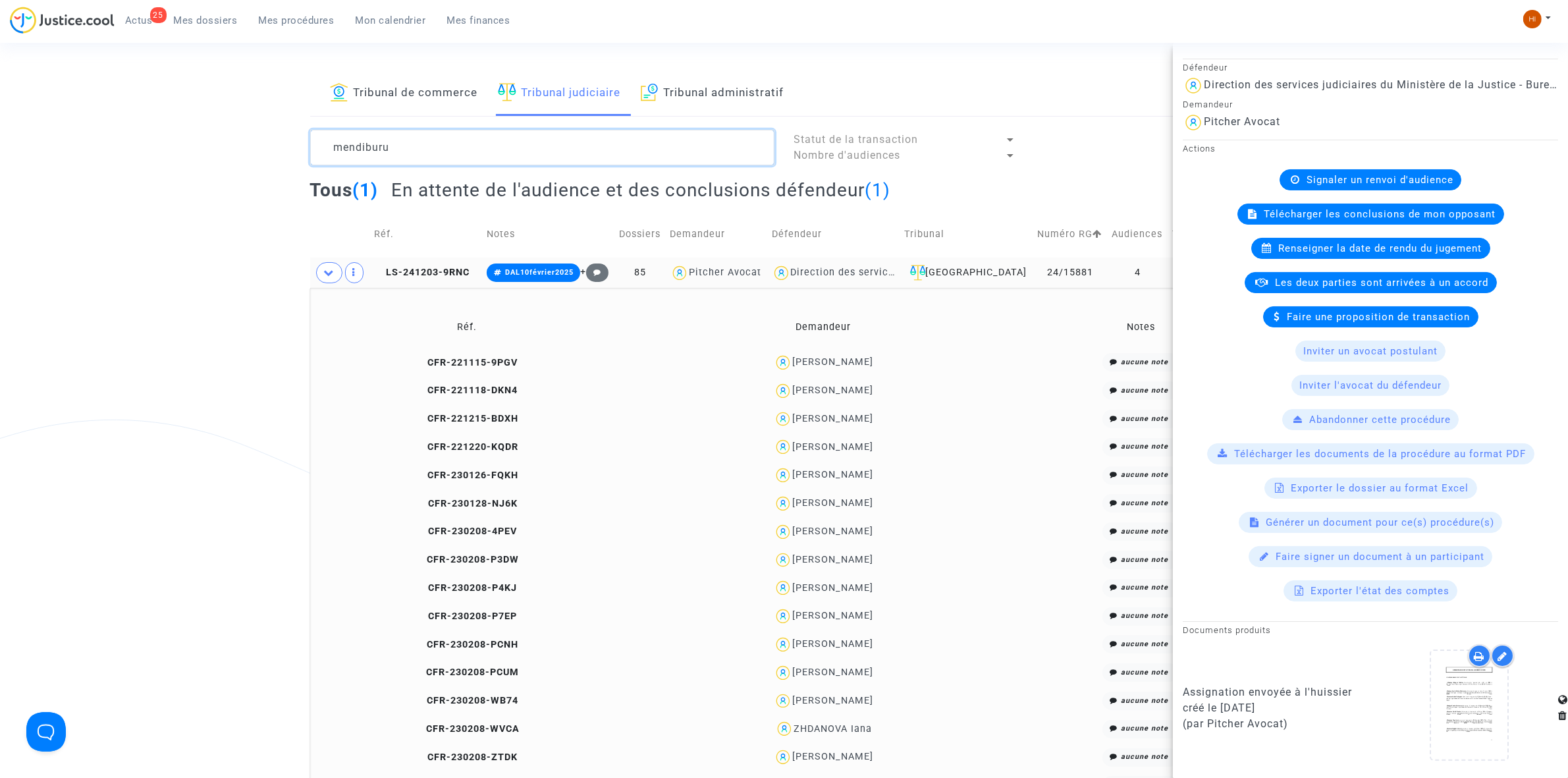
drag, startPoint x: 456, startPoint y: 146, endPoint x: 129, endPoint y: 145, distance: 327.0
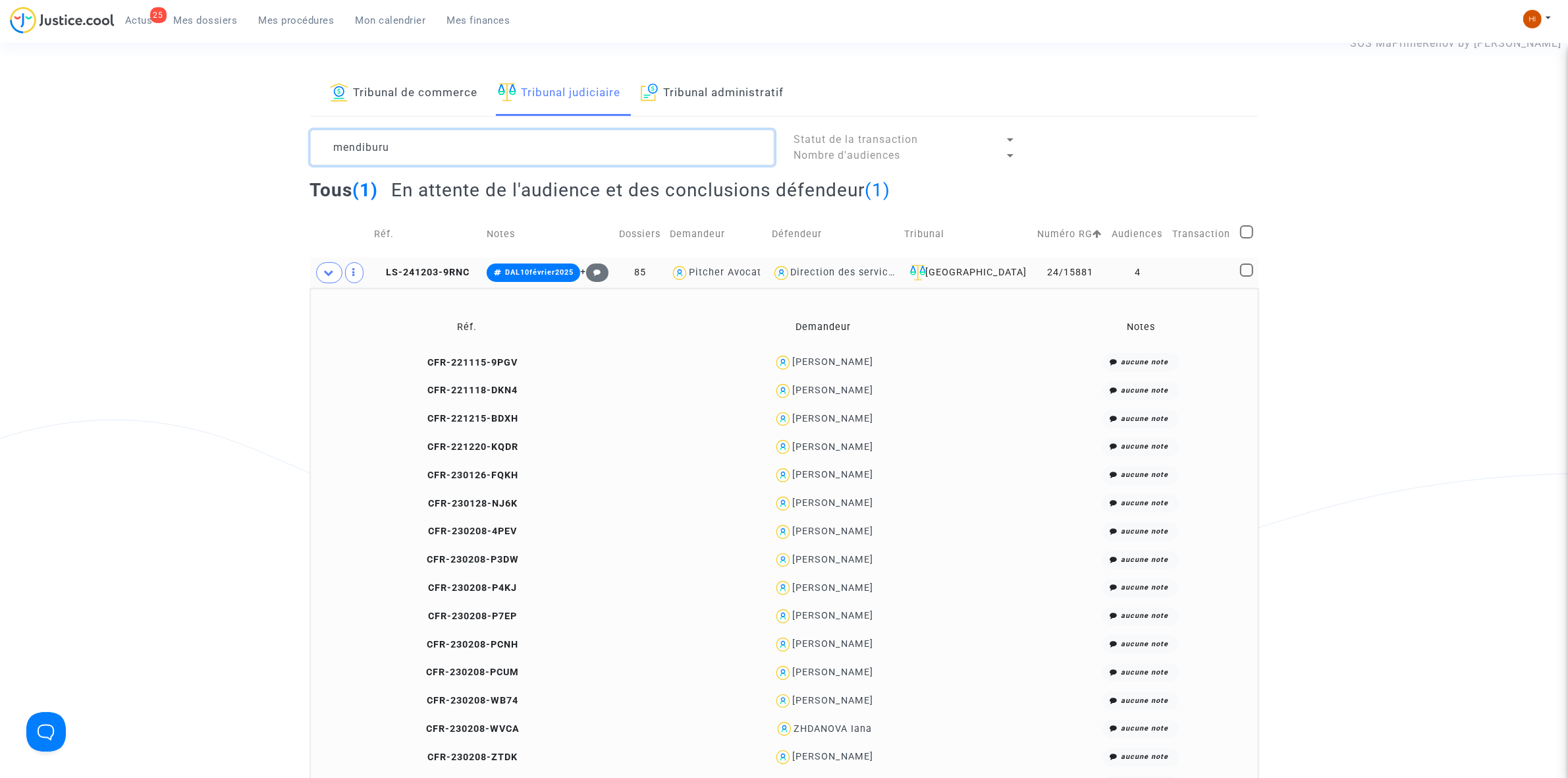
paste textarea "CFR-210111-VXJN"
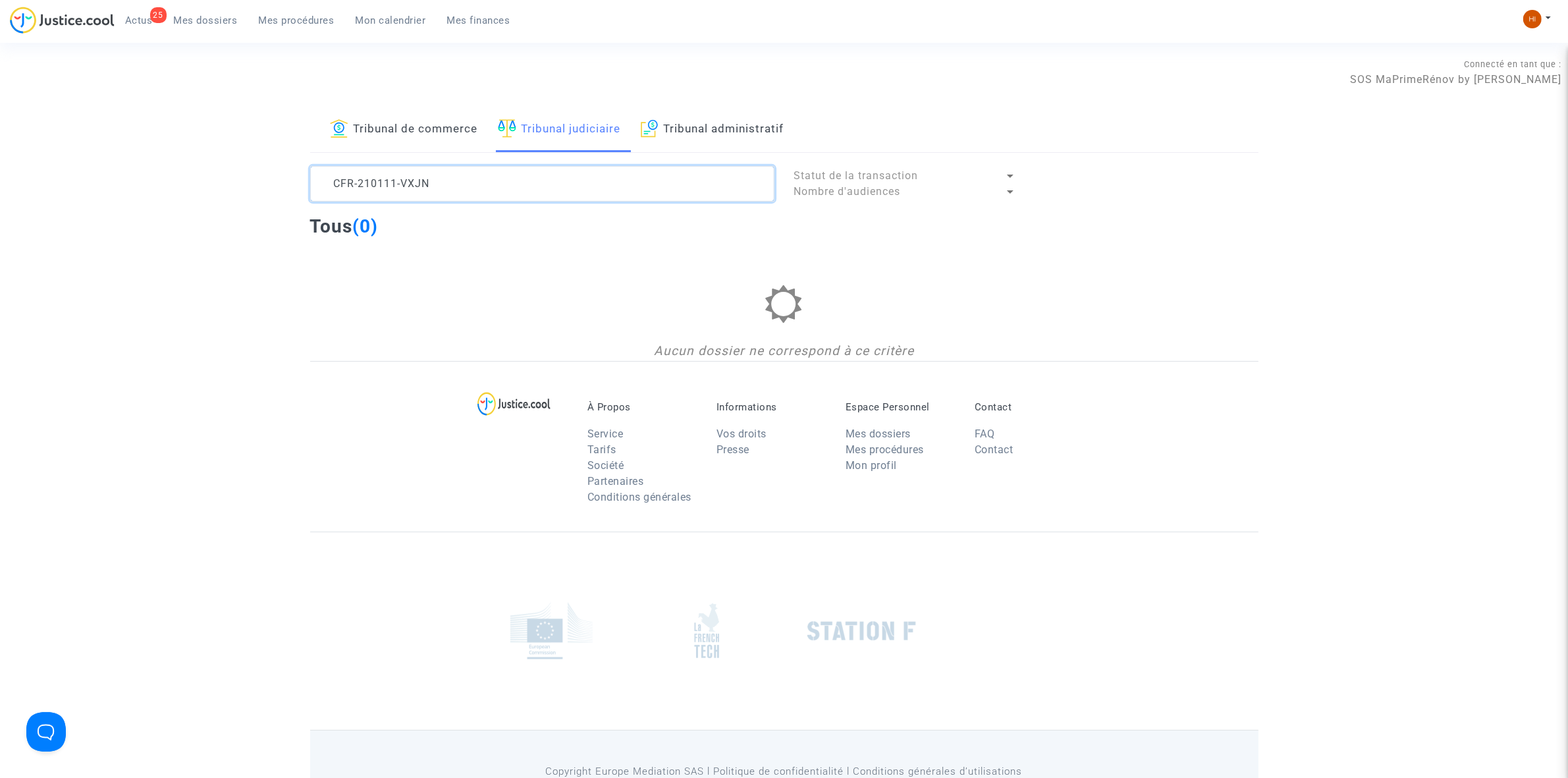
type textarea "CFR-210111-VXJN"
click at [194, 21] on span "Mes dossiers" at bounding box center [206, 21] width 64 height 12
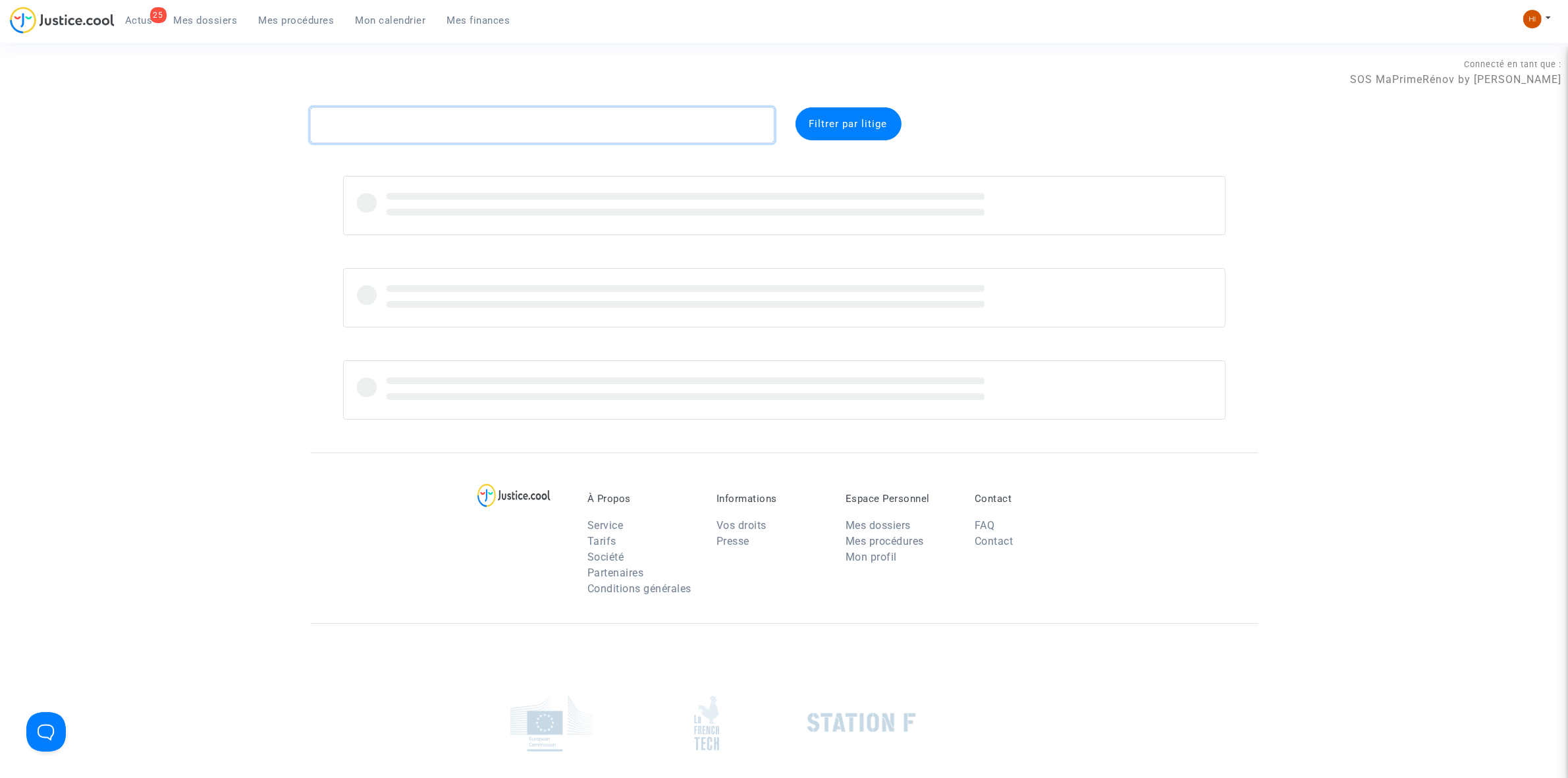
click at [356, 114] on textarea at bounding box center [541, 124] width 464 height 35
paste textarea "CFR-210111-VXJN"
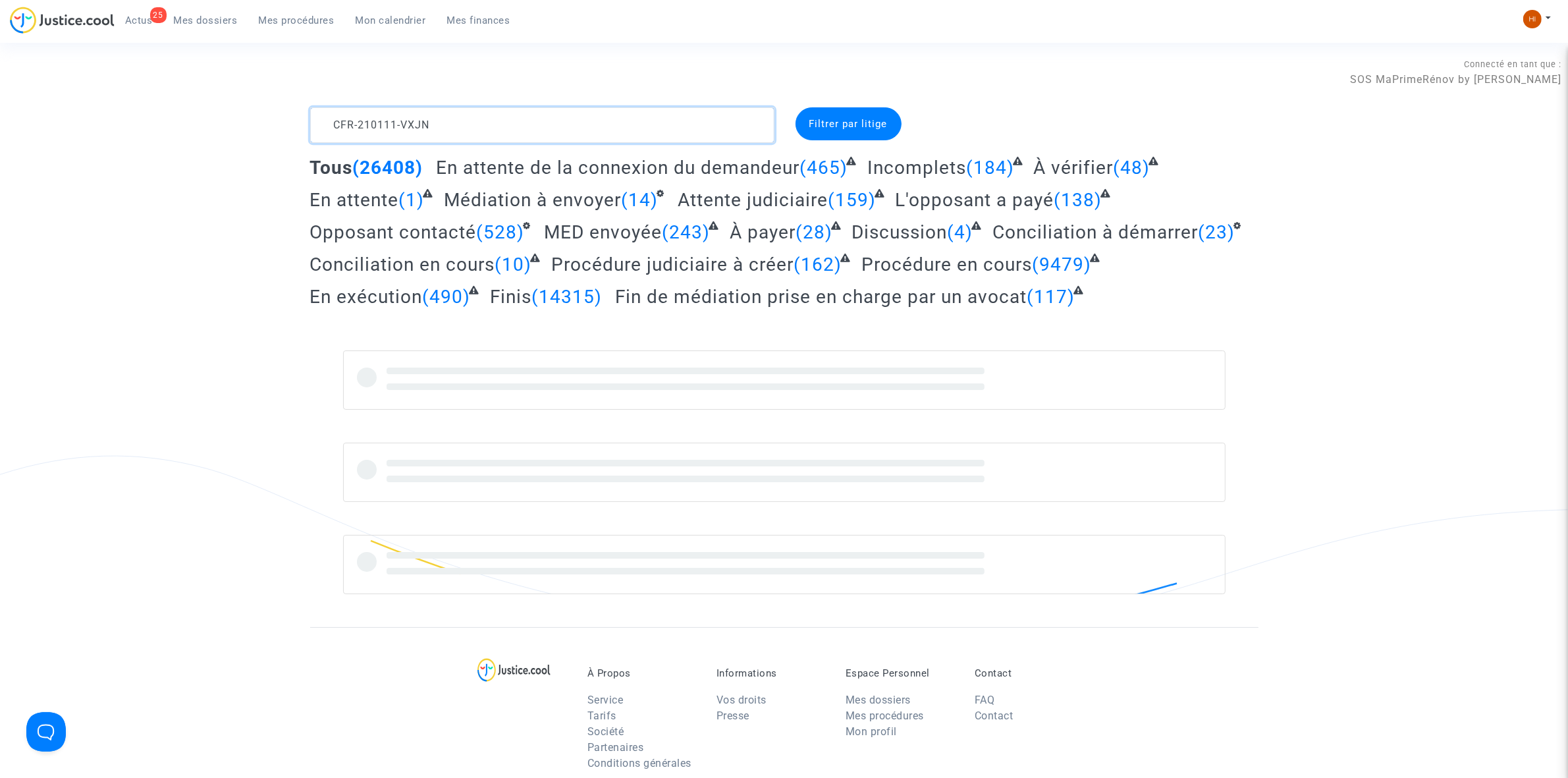
type textarea "CFR-210111-VXJN"
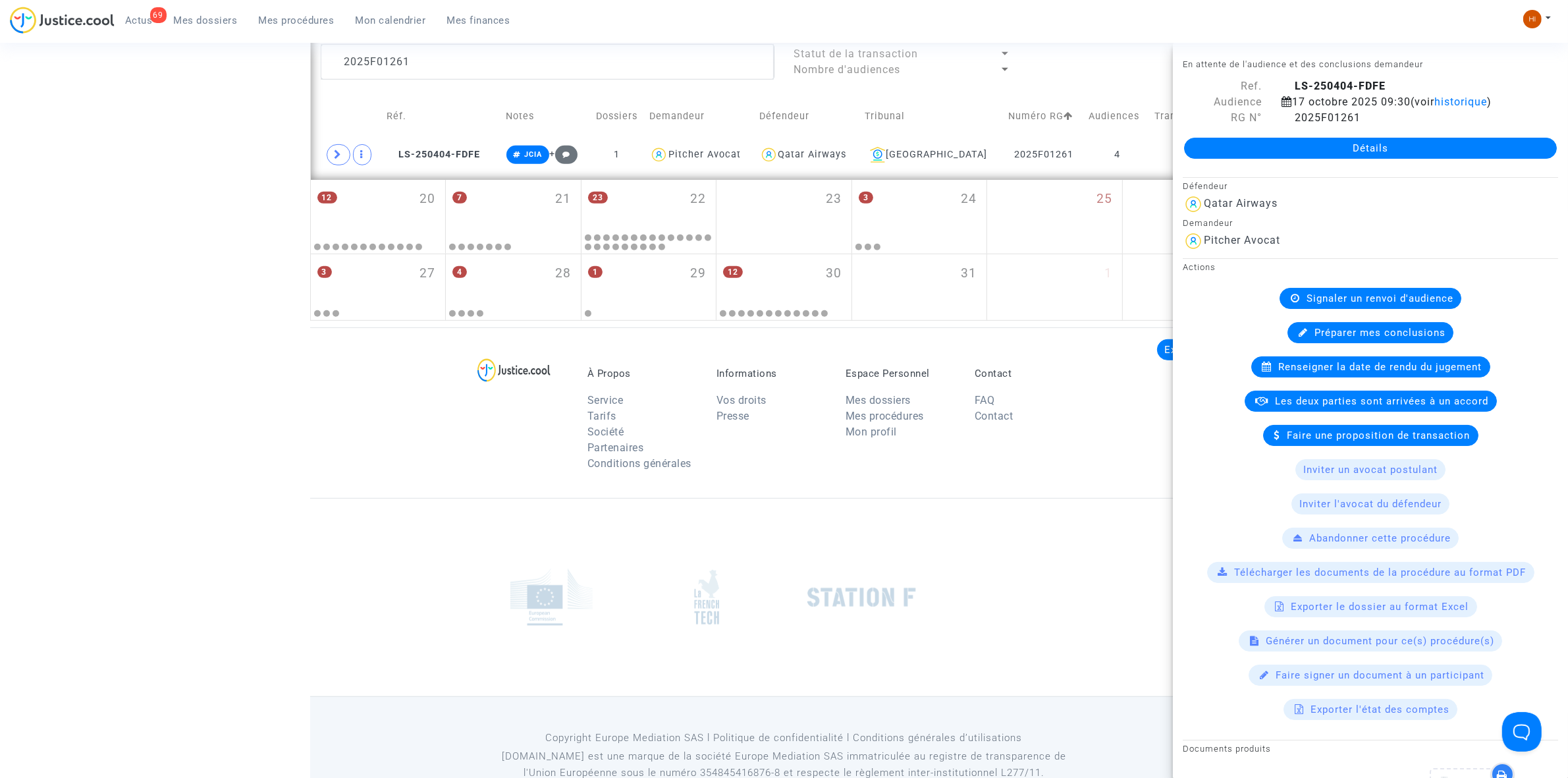
scroll to position [820, 0]
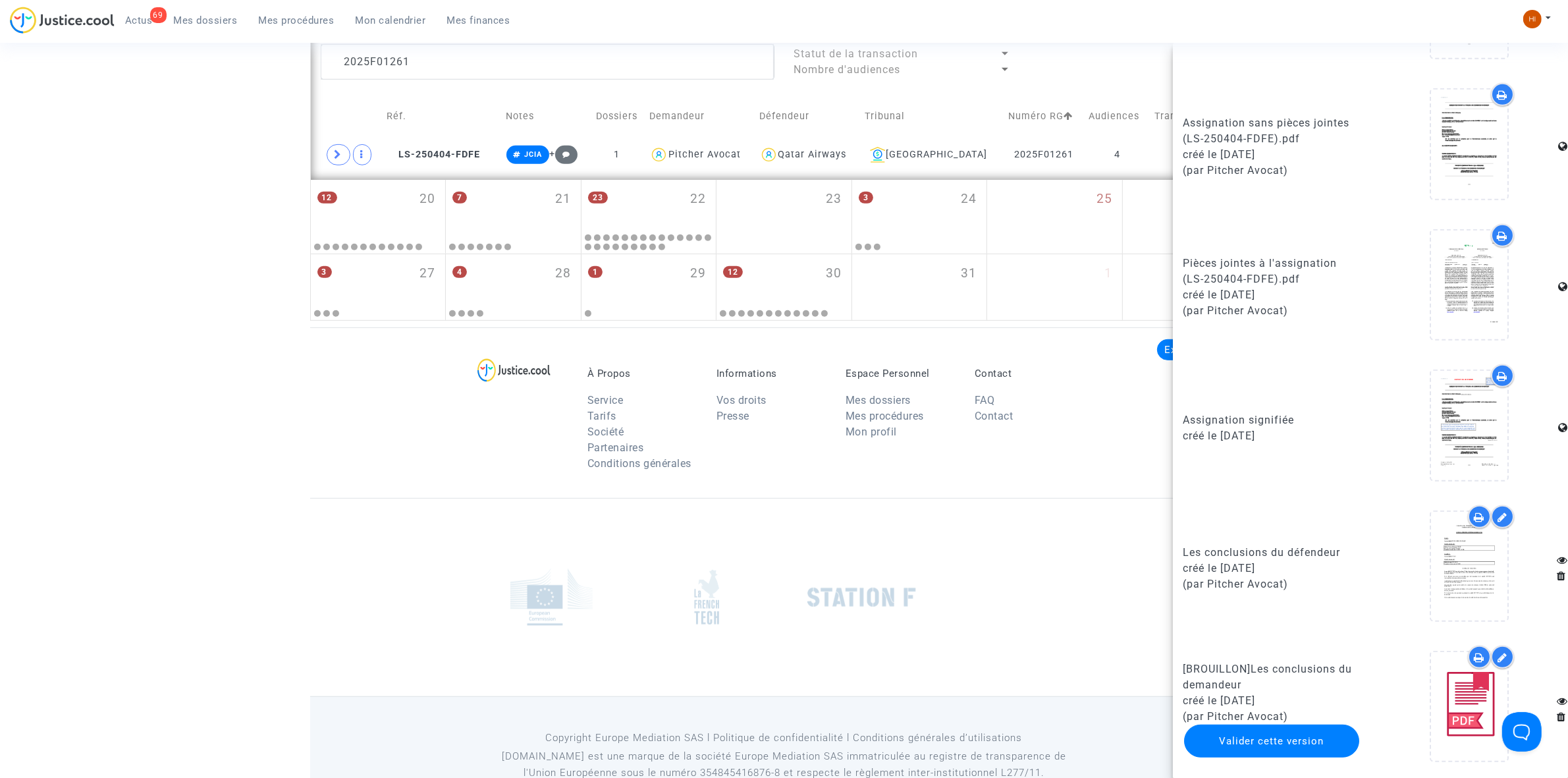
click at [278, 20] on span "Mes procédures" at bounding box center [297, 21] width 76 height 12
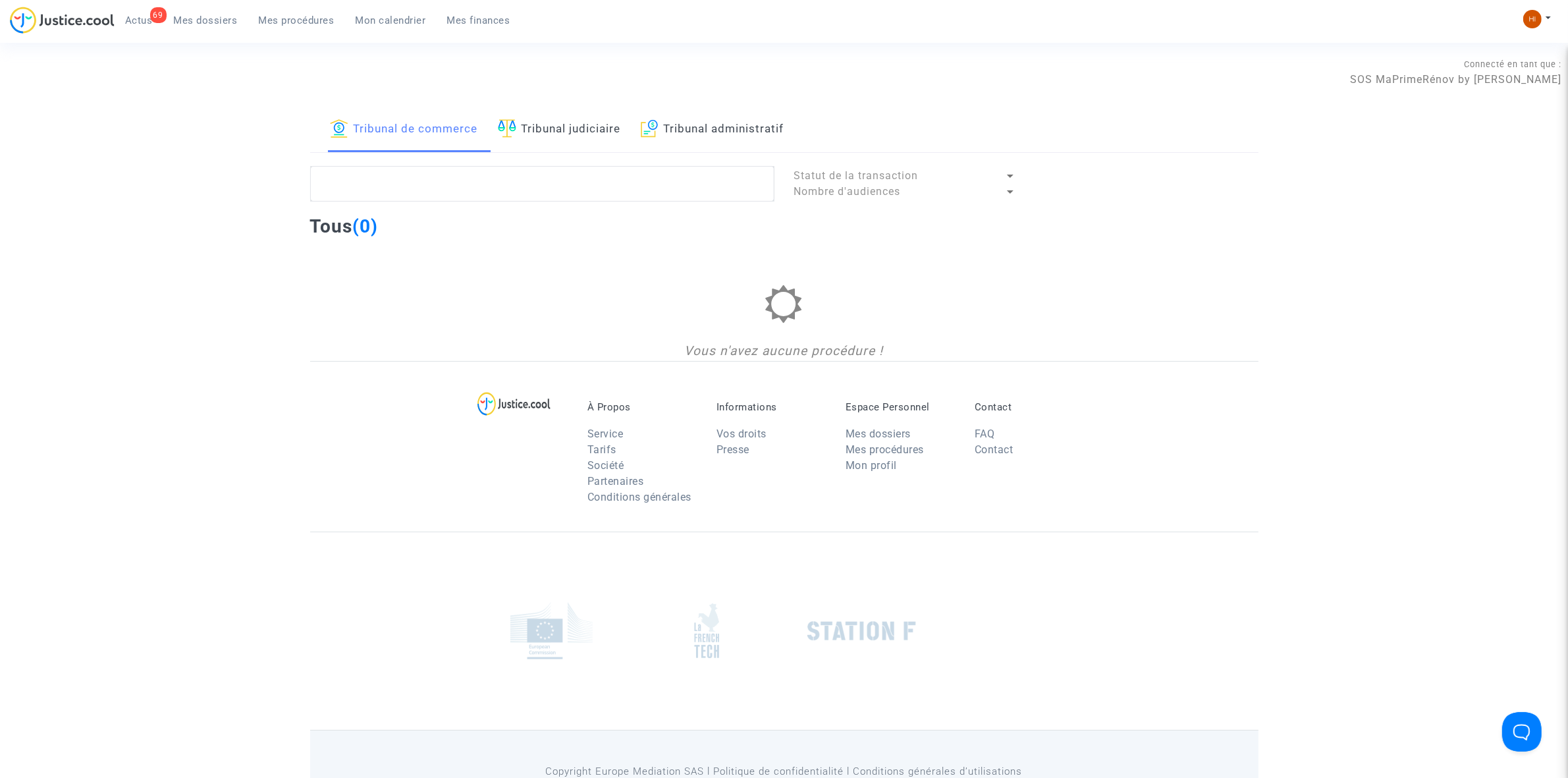
click at [713, 146] on link "Tribunal administratif" at bounding box center [713, 129] width 143 height 45
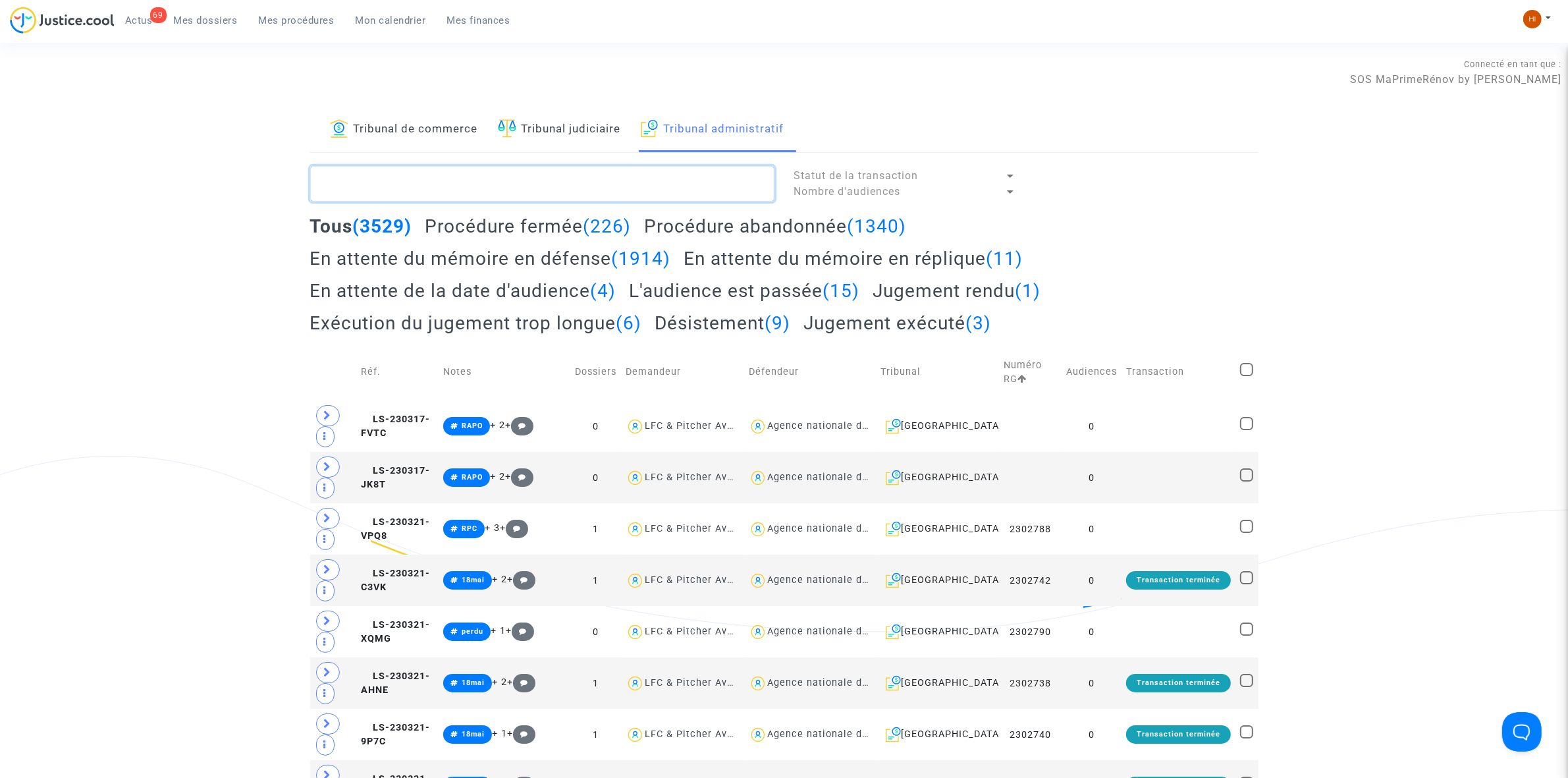
paste textarea "2501515"
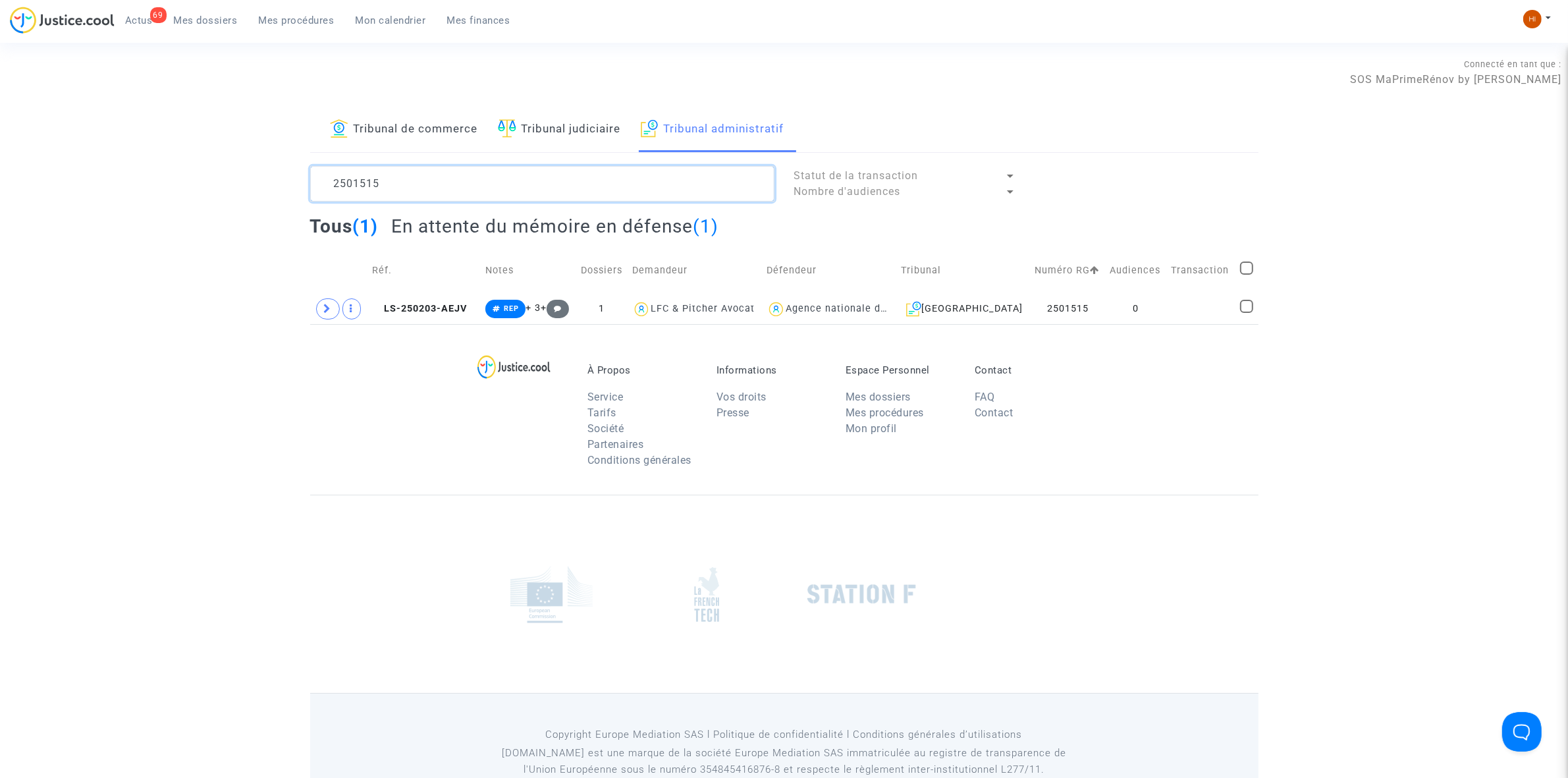
type textarea "2501515"
